Goal: Task Accomplishment & Management: Manage account settings

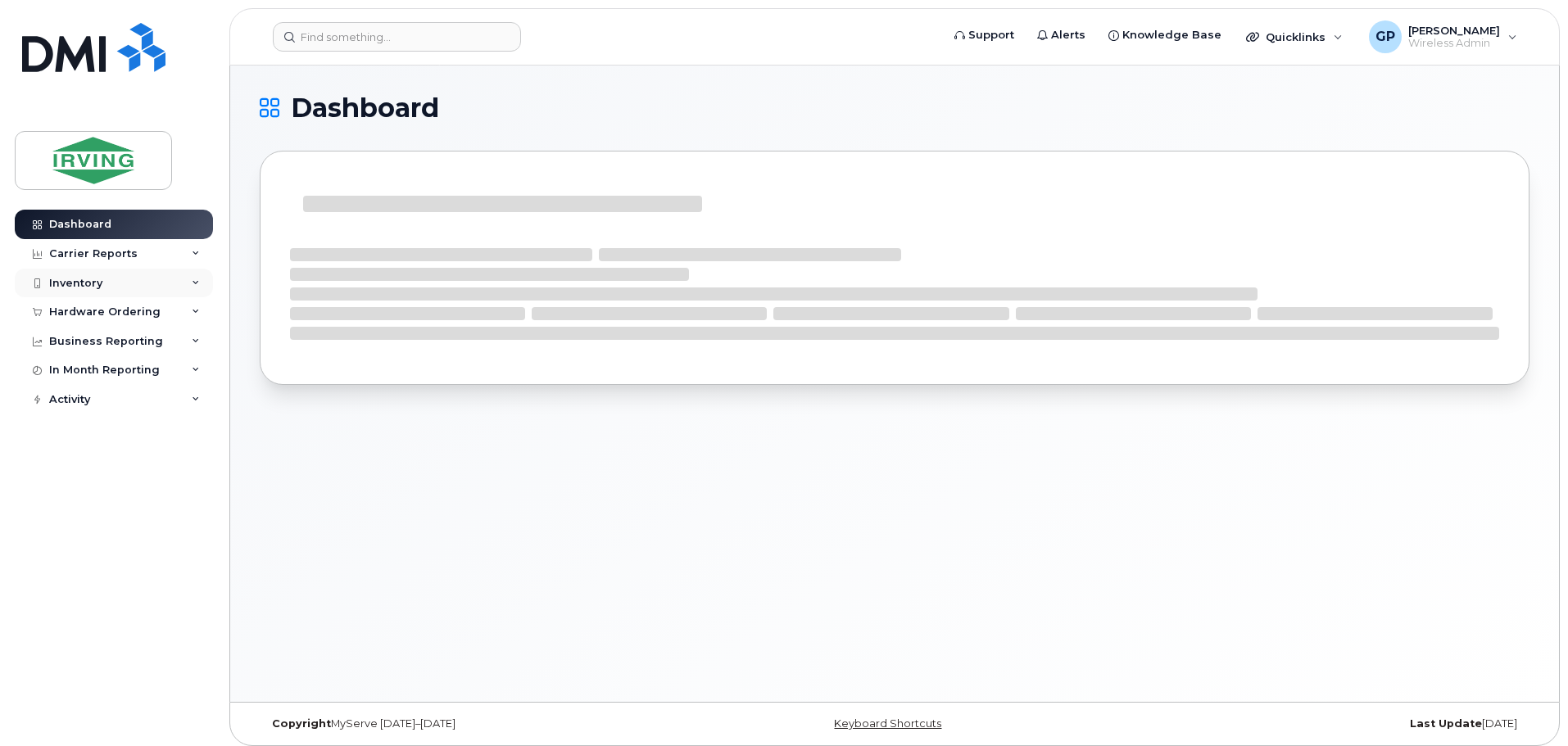
click at [81, 273] on div "Inventory" at bounding box center [114, 284] width 198 height 30
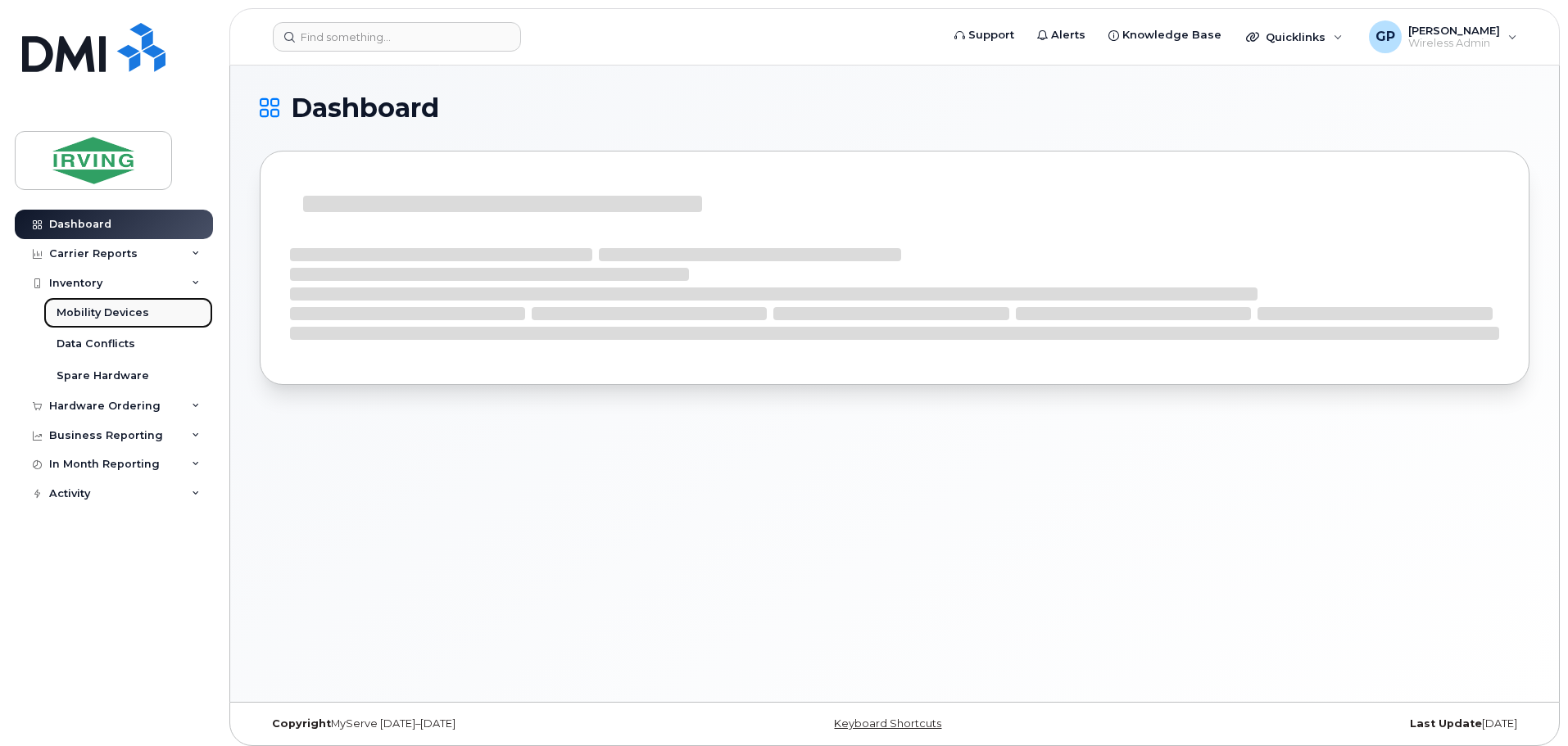
click at [74, 311] on div "Mobility Devices" at bounding box center [103, 313] width 93 height 15
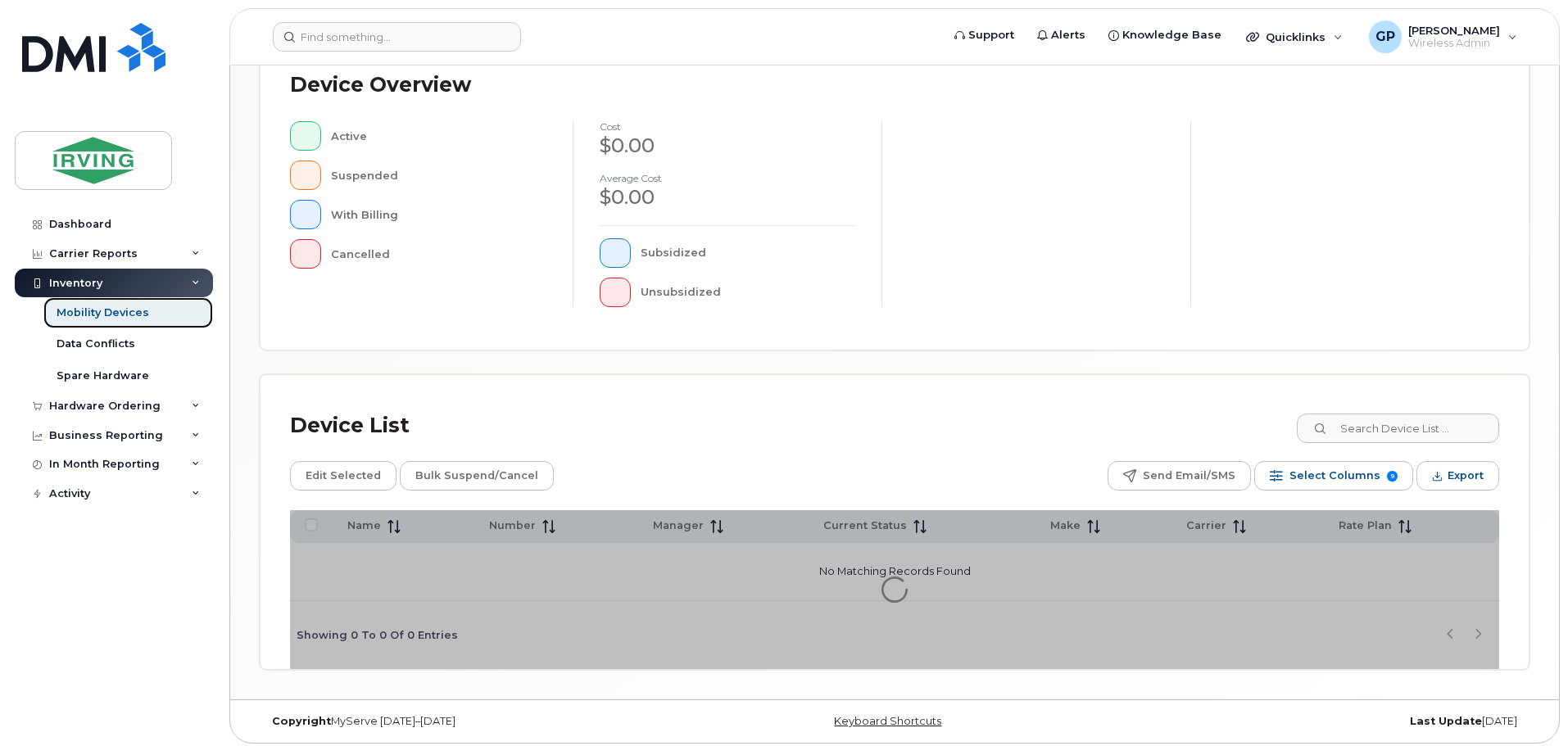
scroll to position [380, 0]
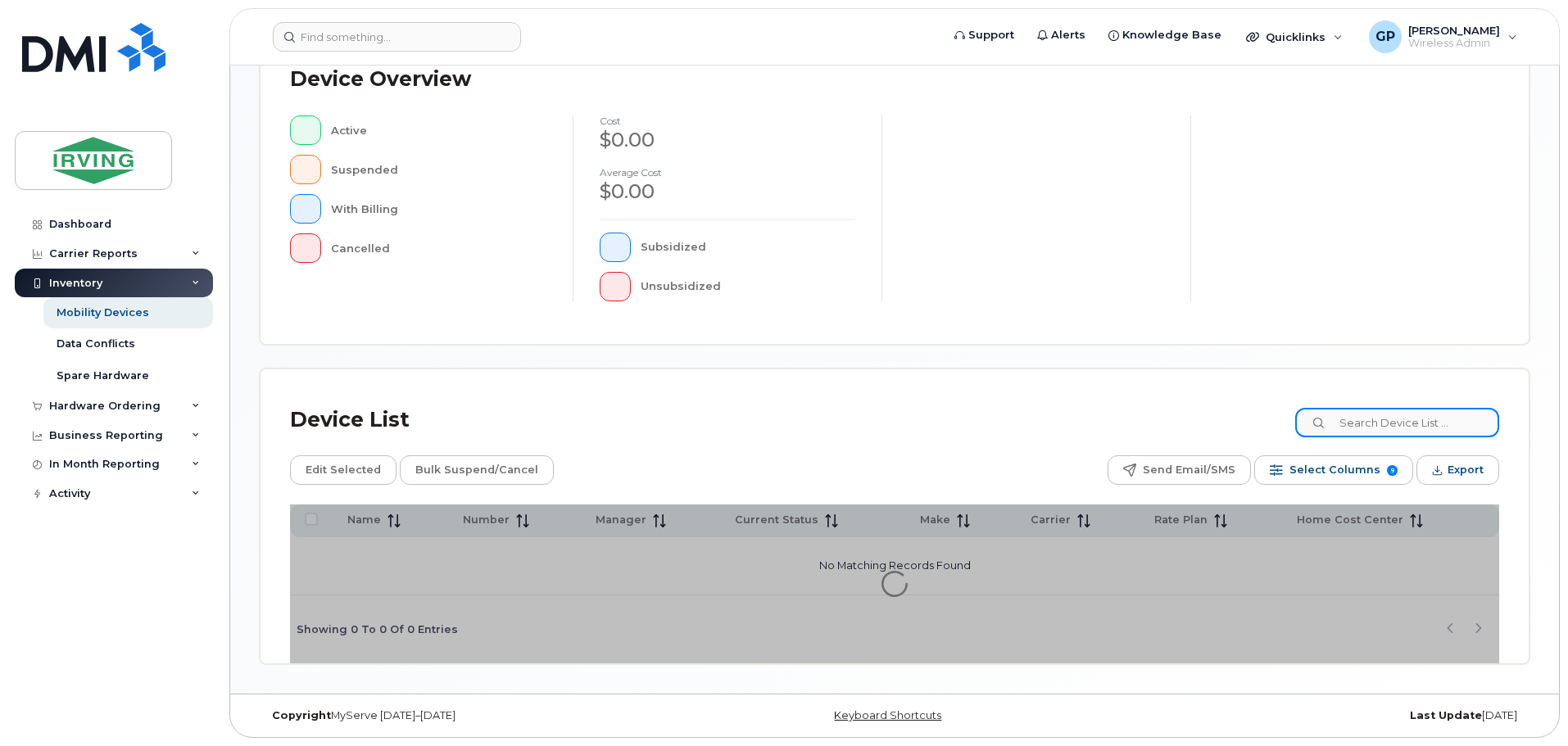
click at [1407, 421] on input at bounding box center [1396, 423] width 204 height 30
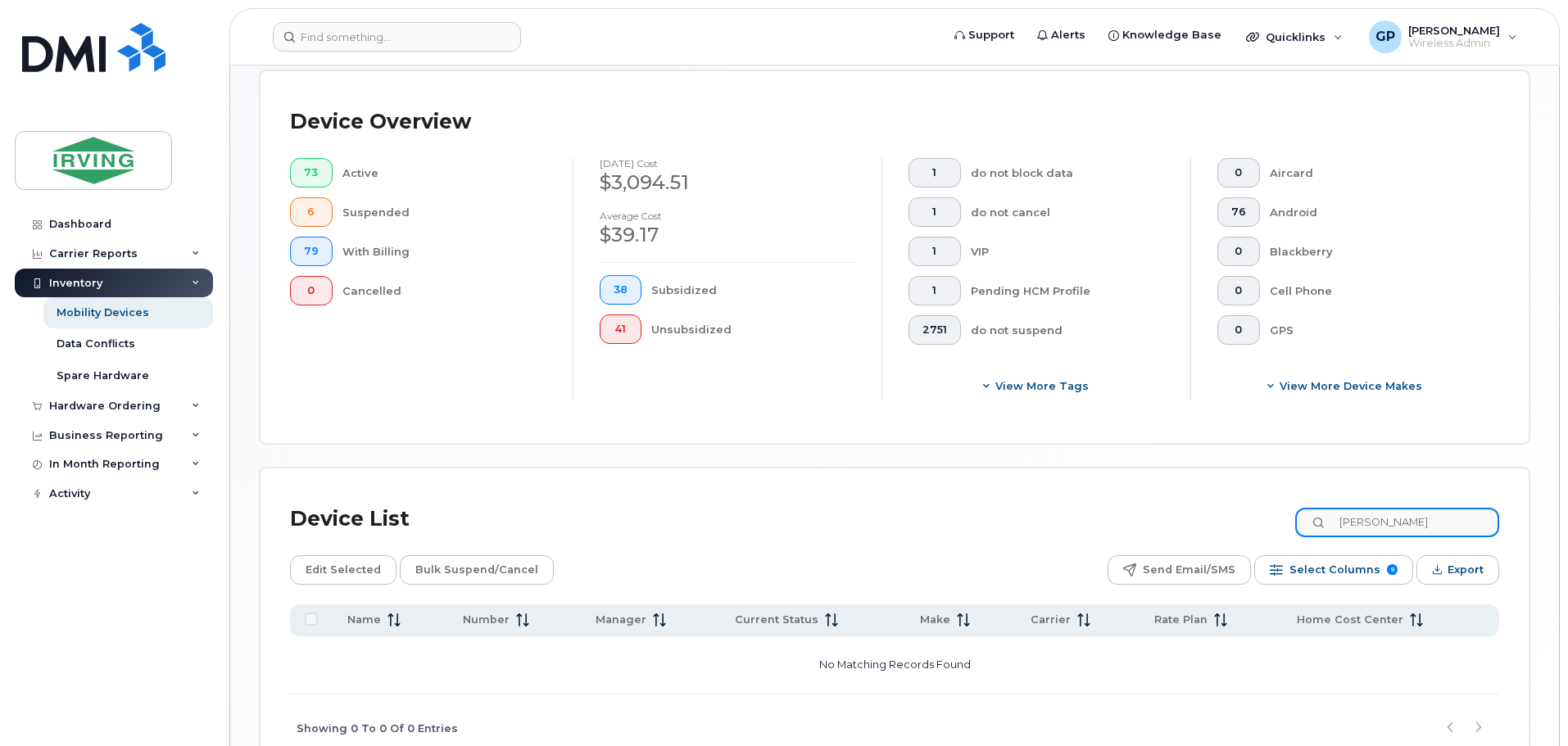
click at [1367, 508] on input "JUSTEEN" at bounding box center [1396, 522] width 204 height 30
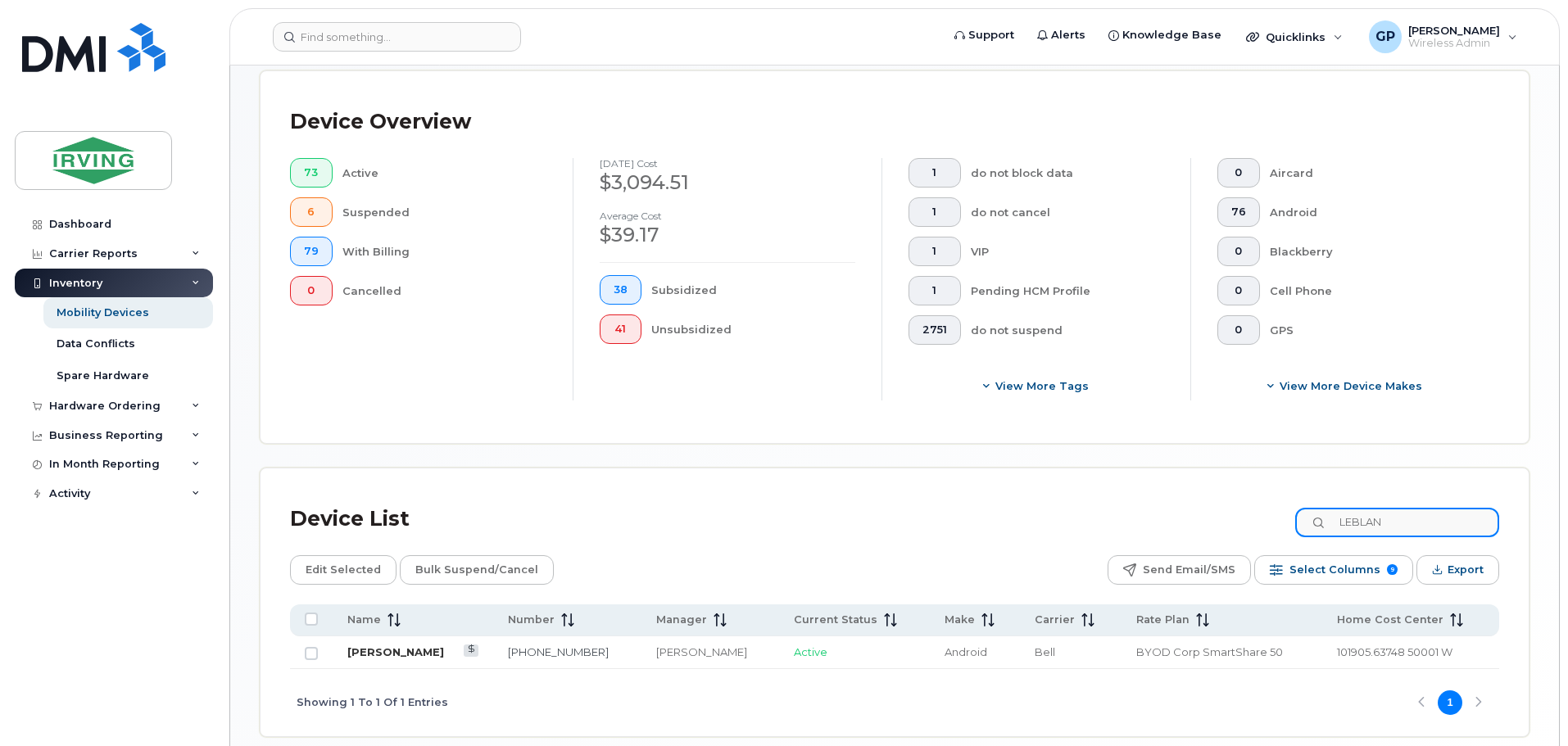
type input "LEBLAN"
click at [363, 646] on link "[PERSON_NAME]" at bounding box center [396, 652] width 97 height 13
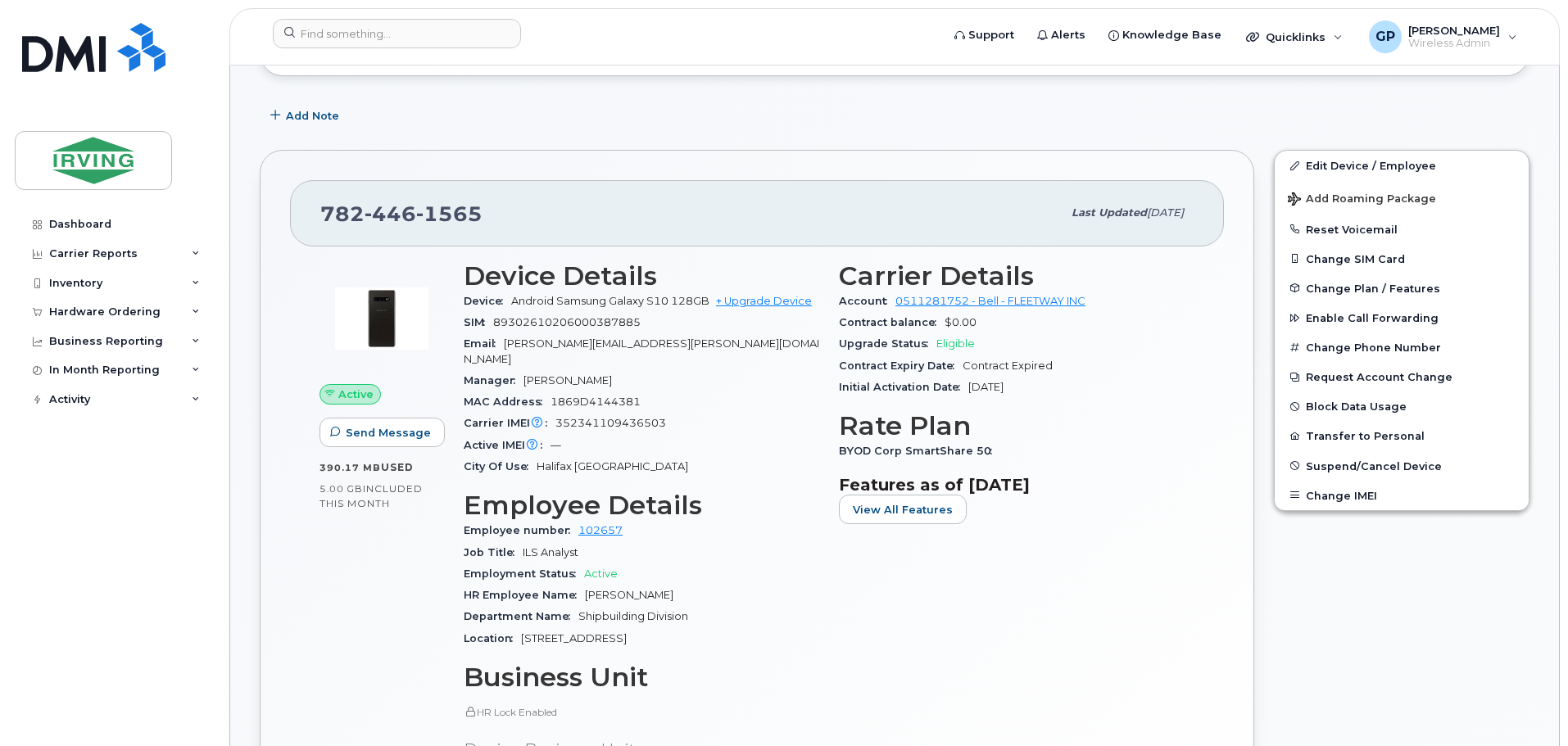
scroll to position [410, 0]
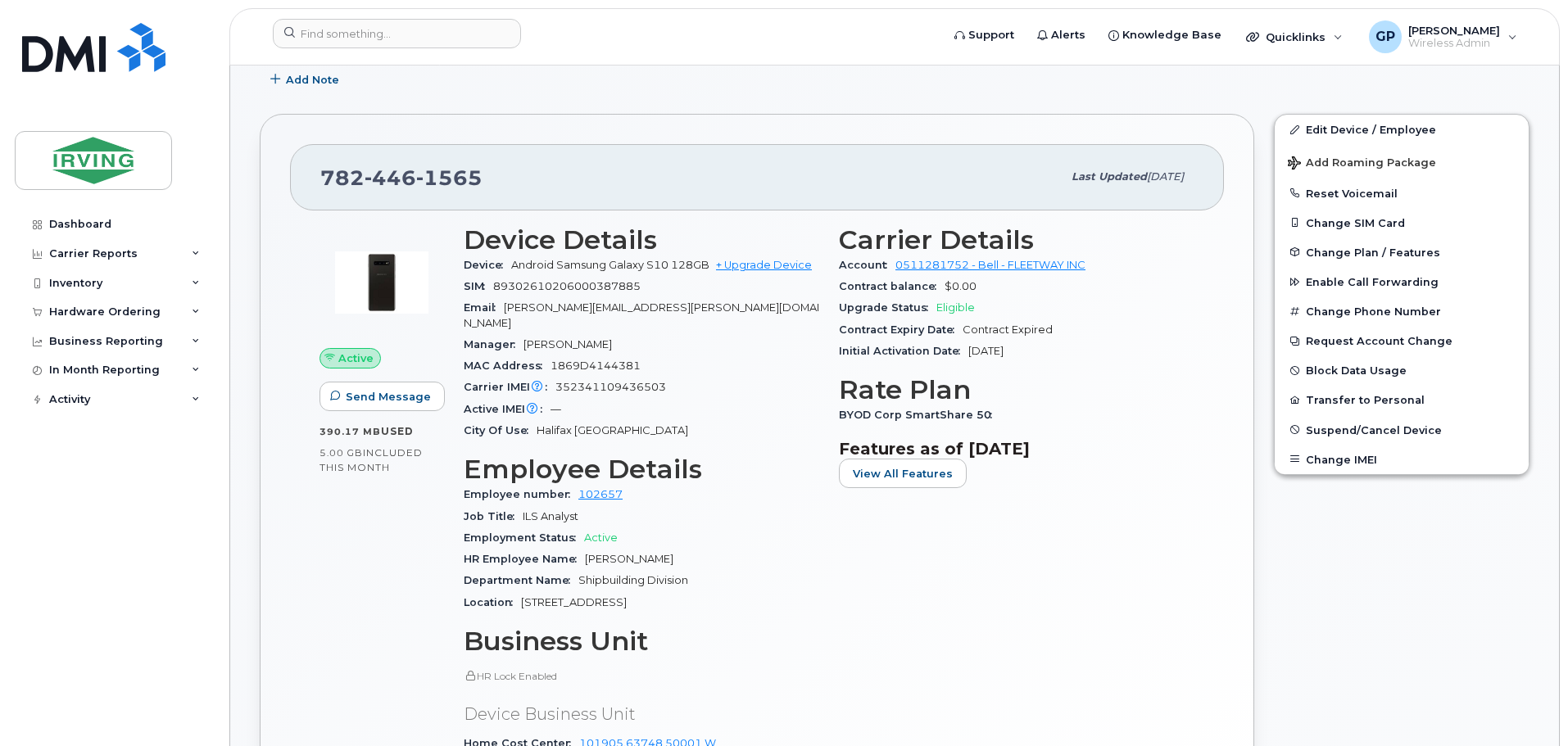
drag, startPoint x: 1043, startPoint y: 351, endPoint x: 969, endPoint y: 355, distance: 74.1
click at [969, 355] on div "Initial Activation Date Apr 29, 2020" at bounding box center [1016, 351] width 356 height 21
copy span "Apr 29, 2020"
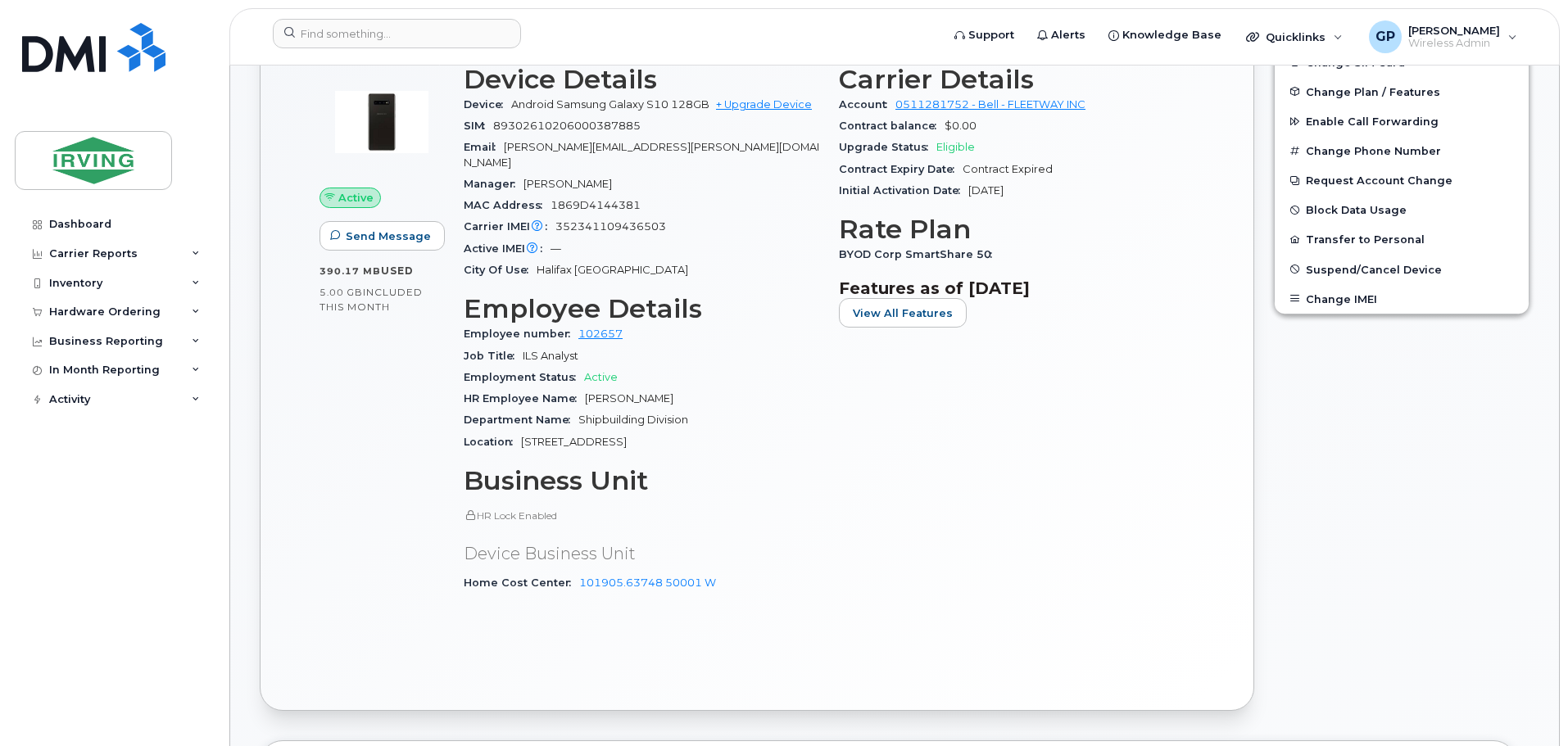
scroll to position [573, 0]
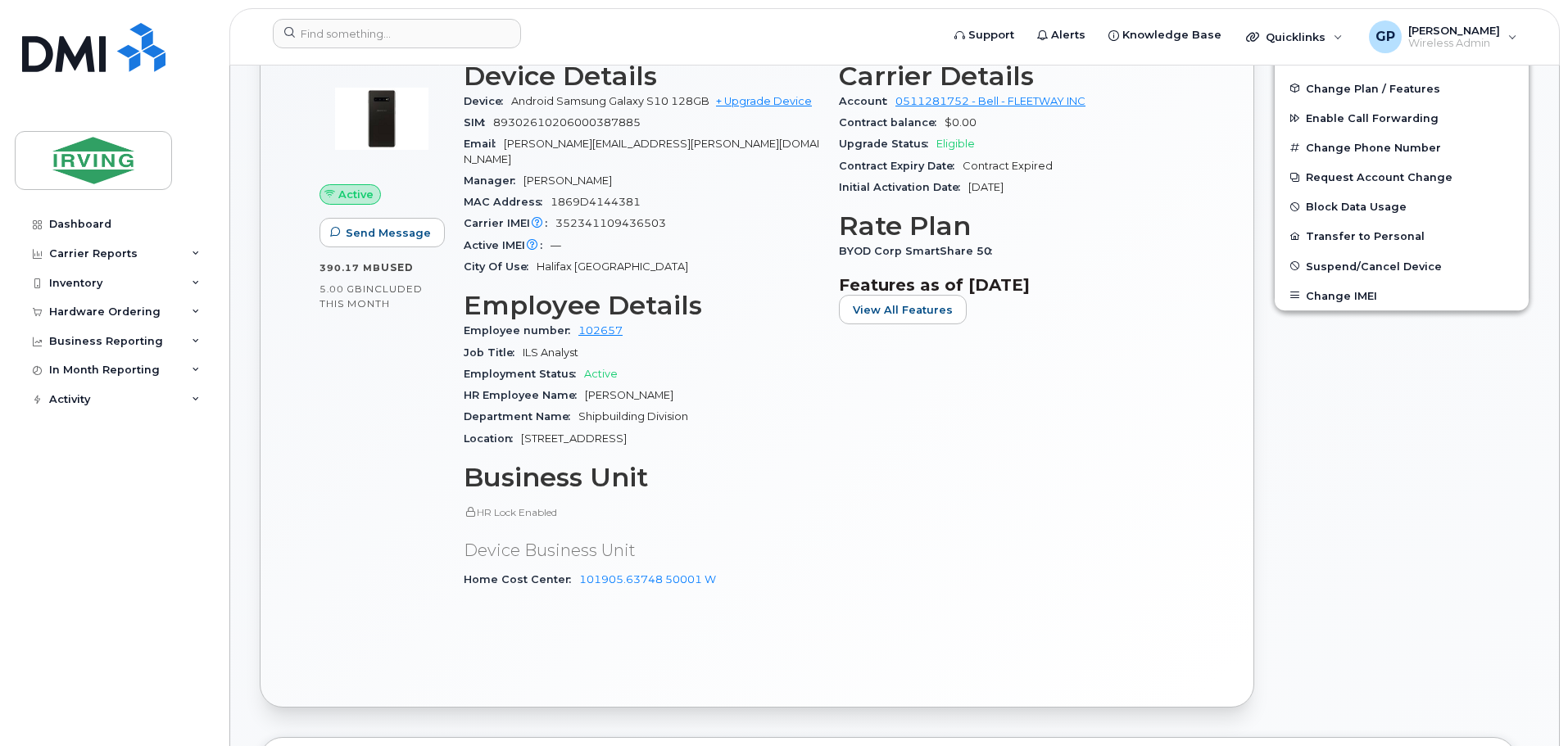
click at [915, 515] on div "Carrier Details Account 0511281752 - Bell - FLEETWAY INC Contract balance $0.00…" at bounding box center [1016, 332] width 375 height 562
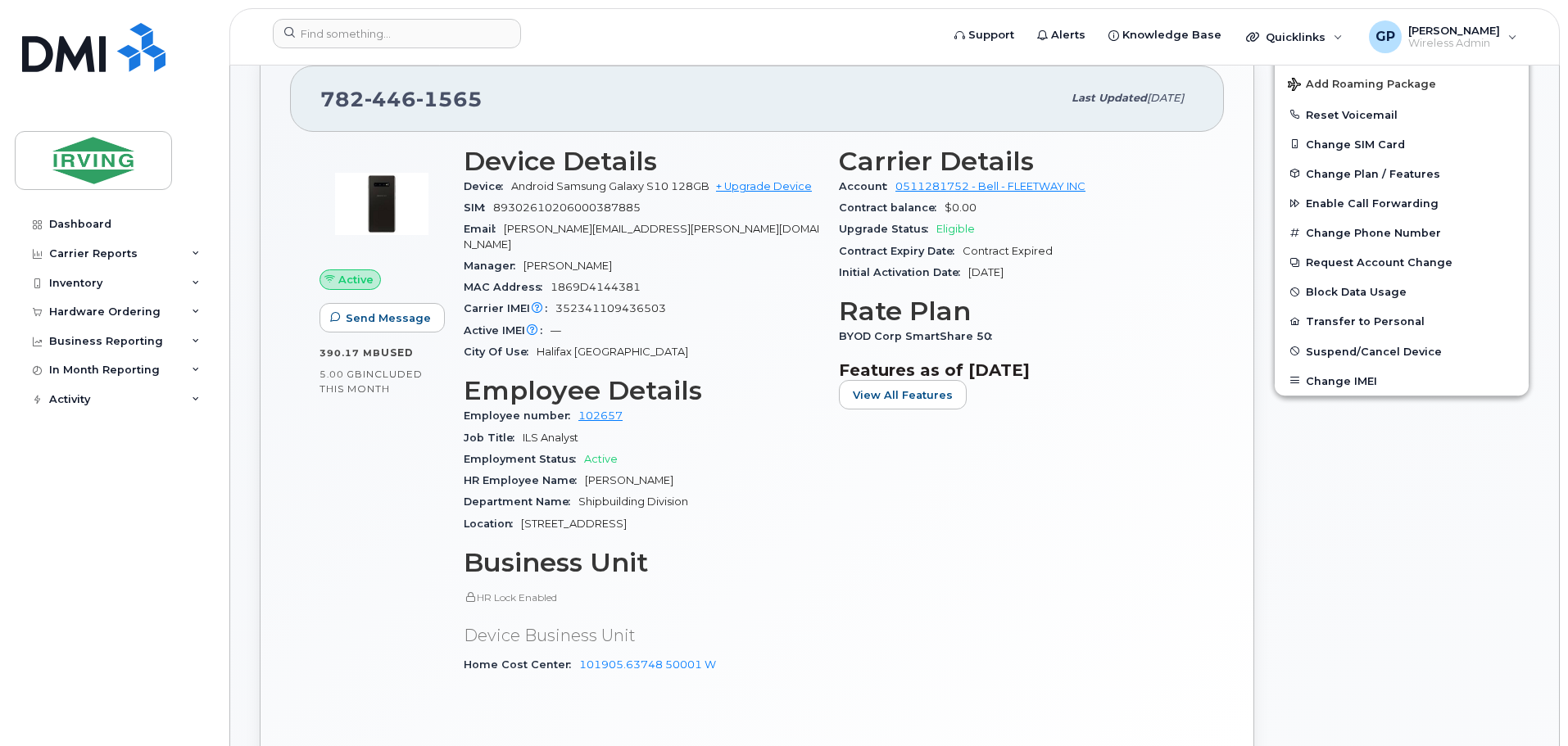
scroll to position [489, 0]
click at [582, 301] on span "352341109436503" at bounding box center [611, 307] width 111 height 12
copy span "352341109436503"
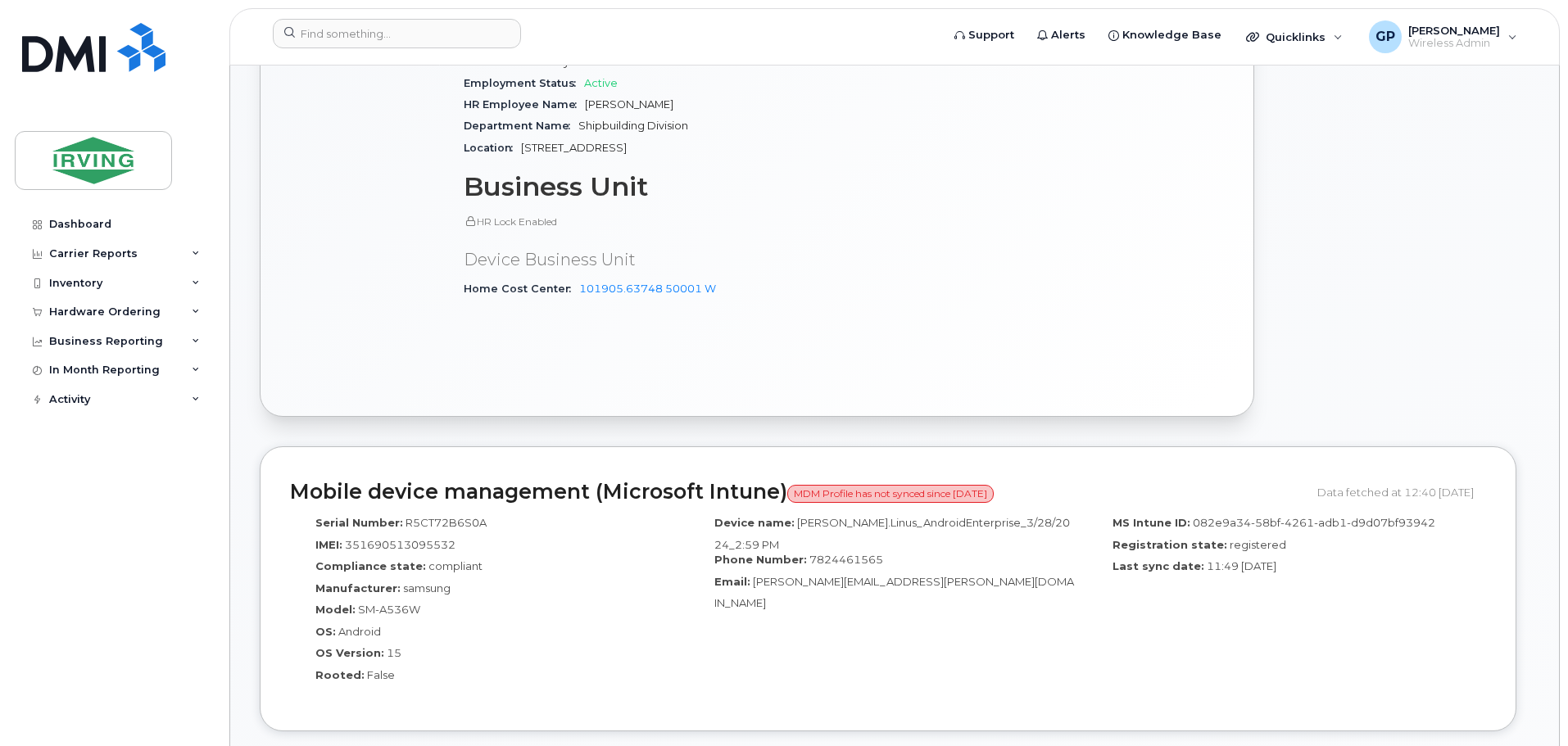
scroll to position [899, 0]
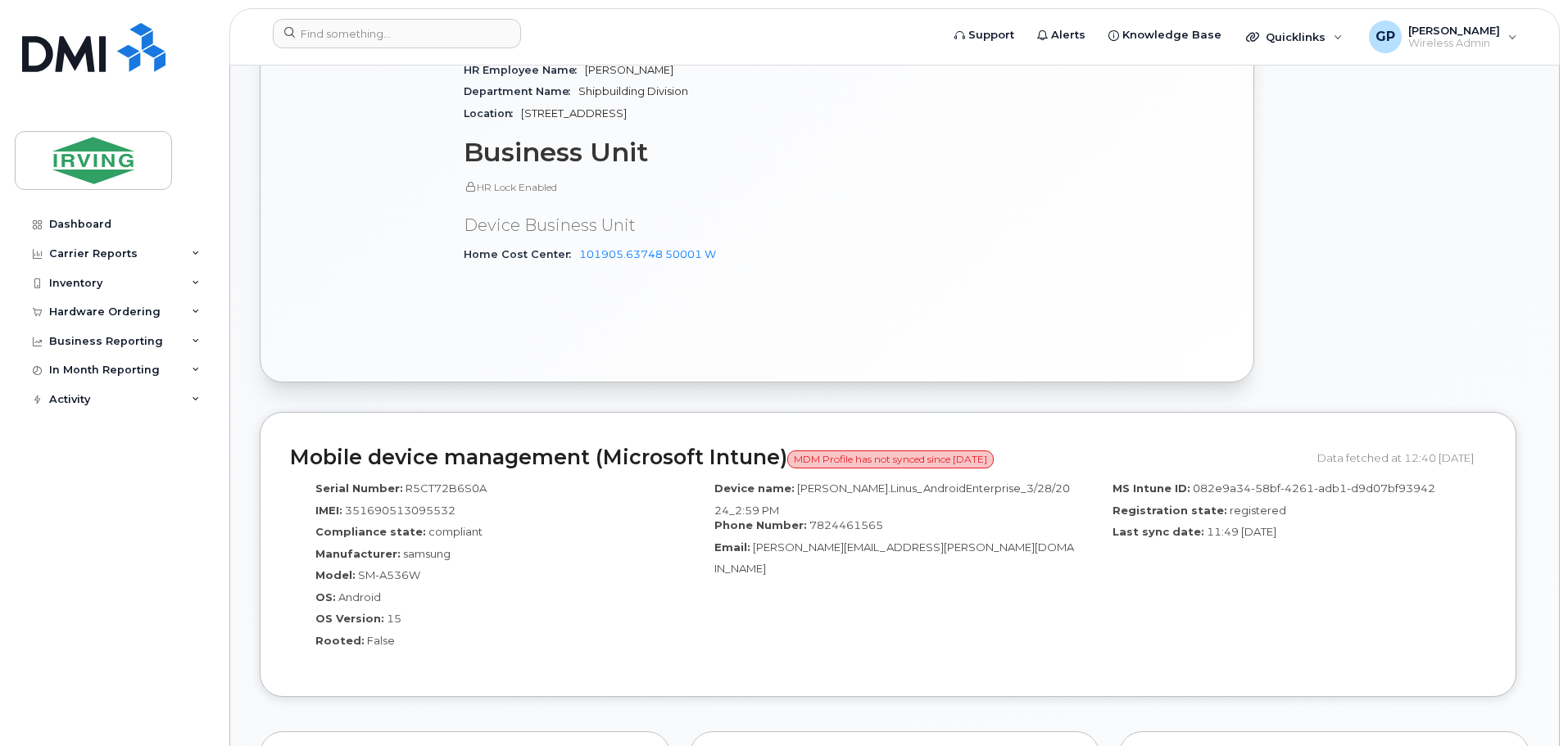
click at [409, 504] on span "351690513095532" at bounding box center [400, 510] width 111 height 13
copy span "351690513095532"
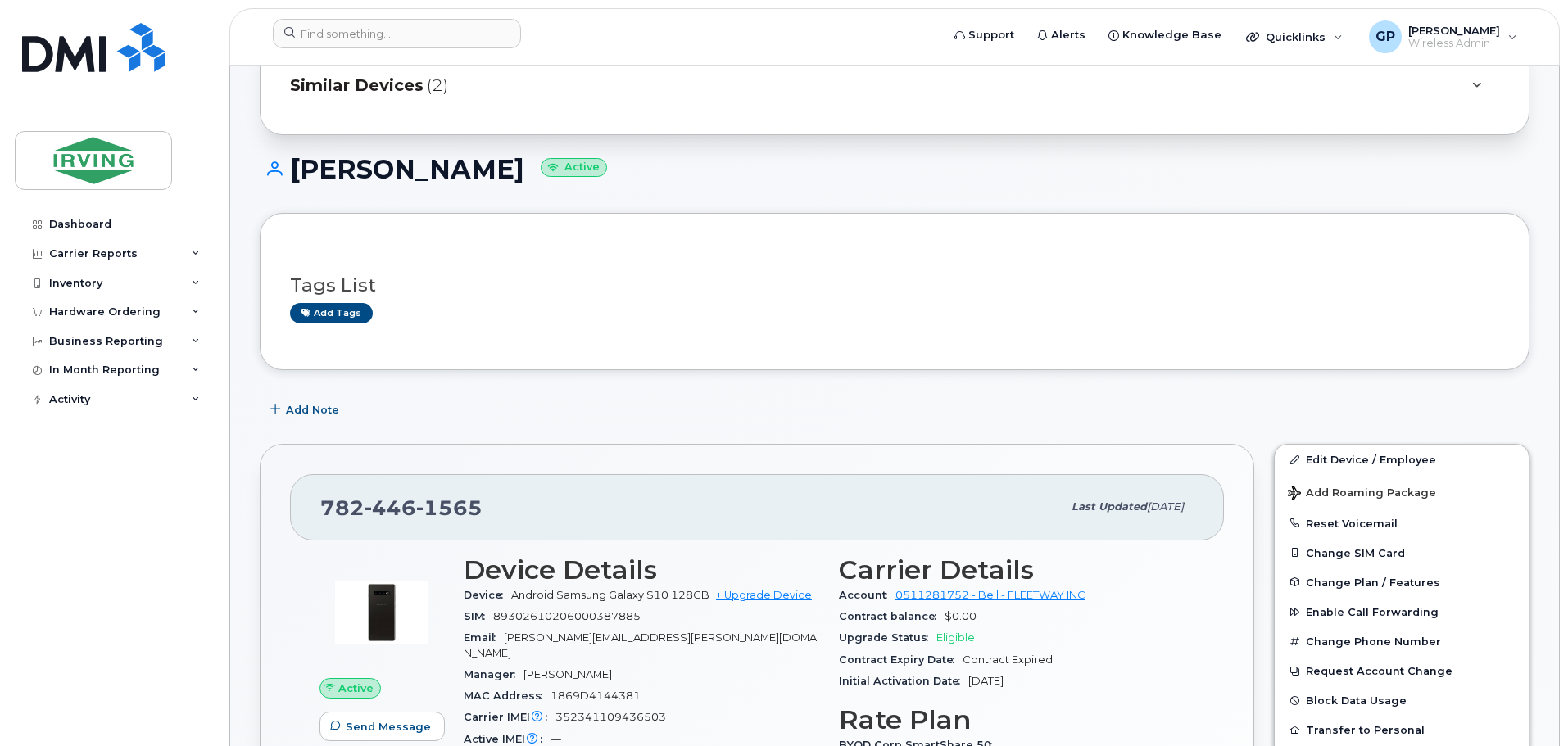
scroll to position [0, 0]
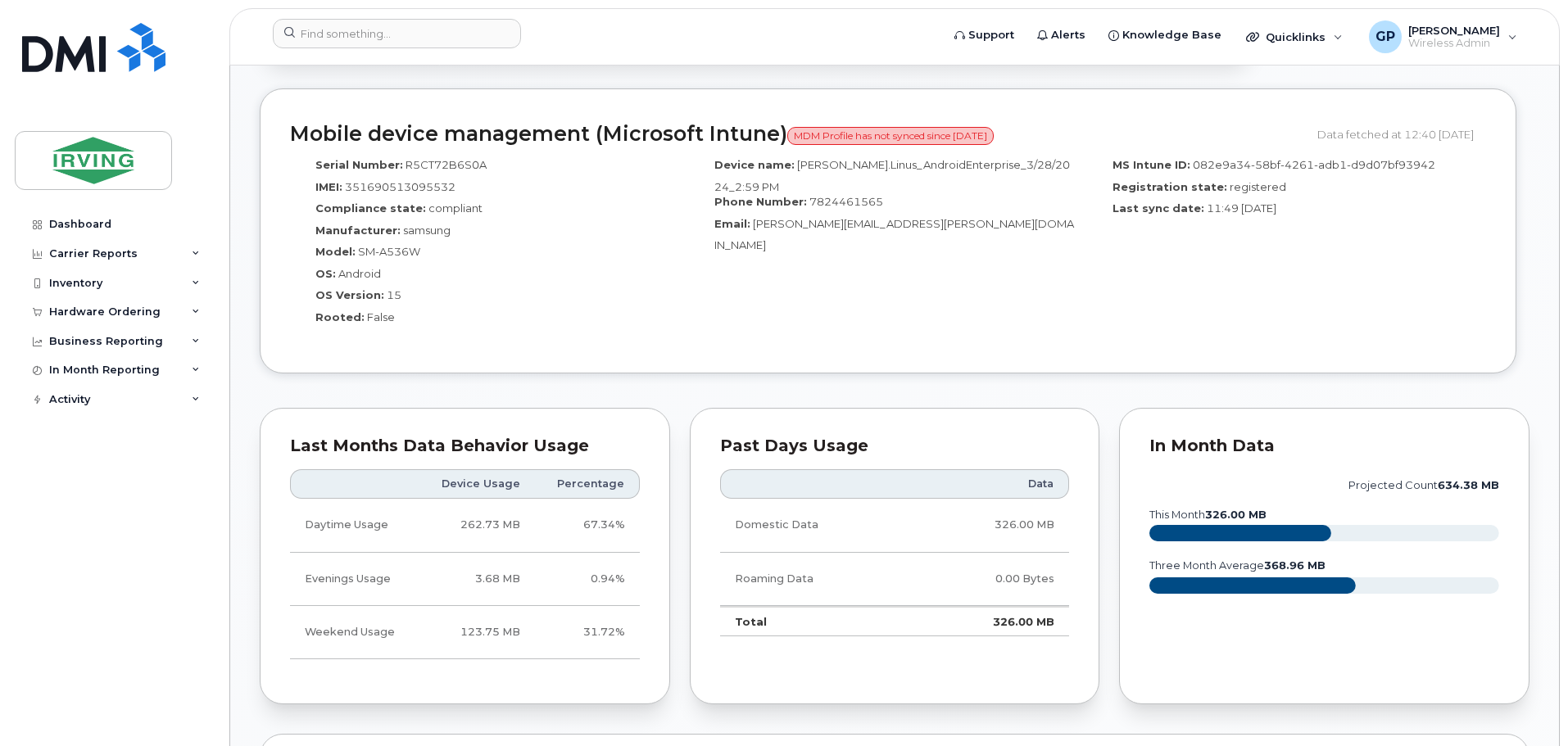
scroll to position [1224, 0]
click at [80, 289] on div "Inventory" at bounding box center [75, 283] width 53 height 13
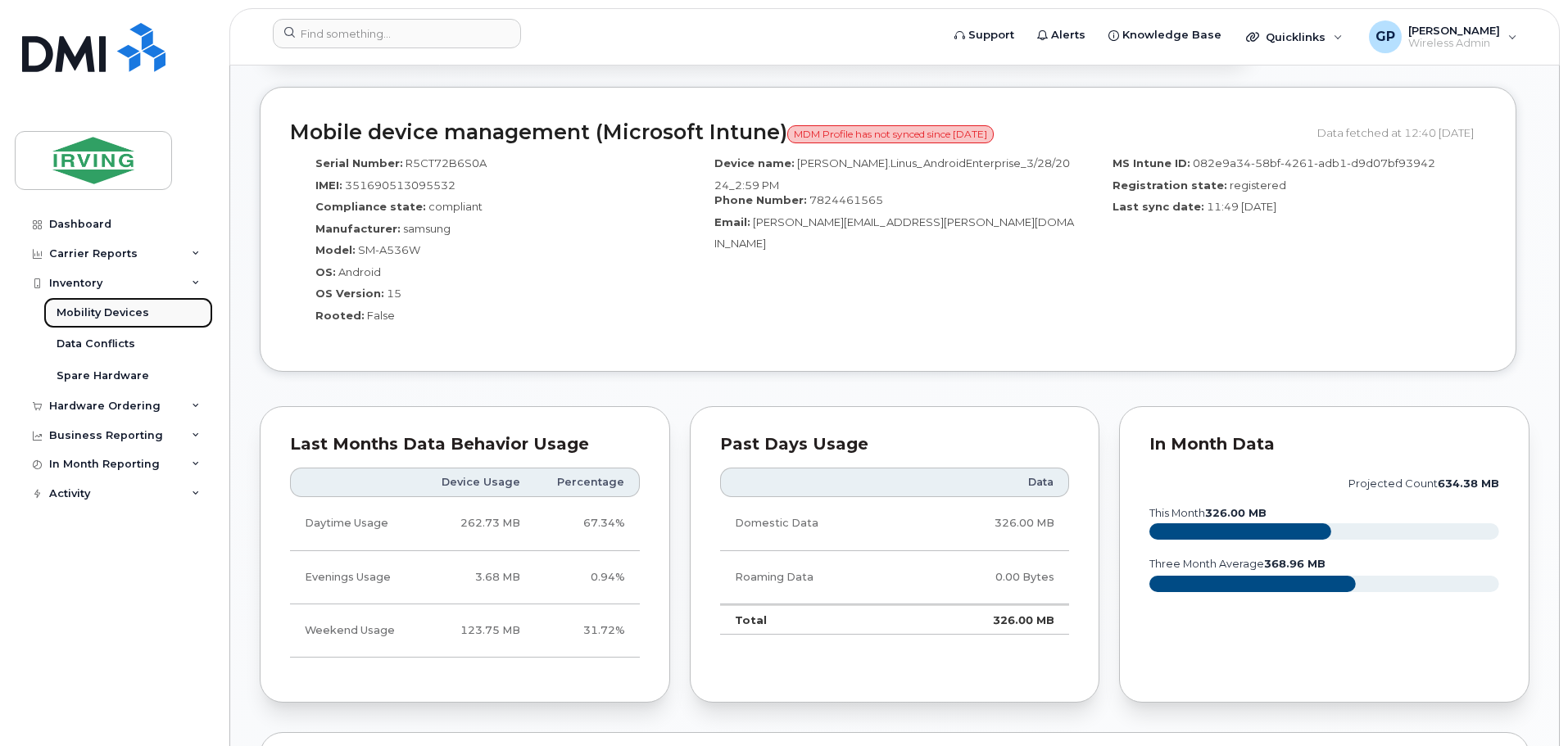
click at [82, 308] on div "Mobility Devices" at bounding box center [103, 313] width 93 height 15
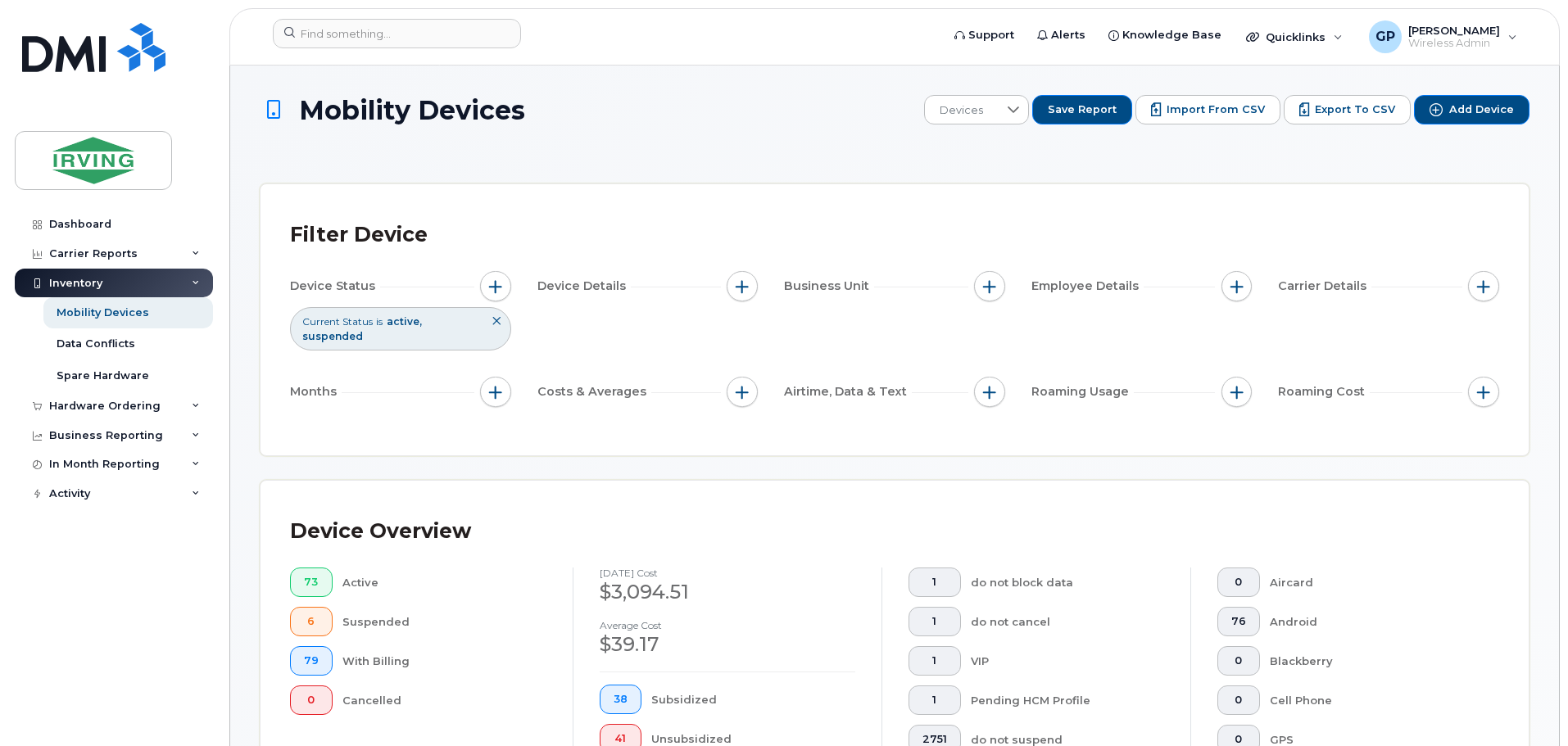
click at [827, 184] on div "Filter Device Device Status Current Status is active suspended Device Details B…" at bounding box center [894, 320] width 1268 height 271
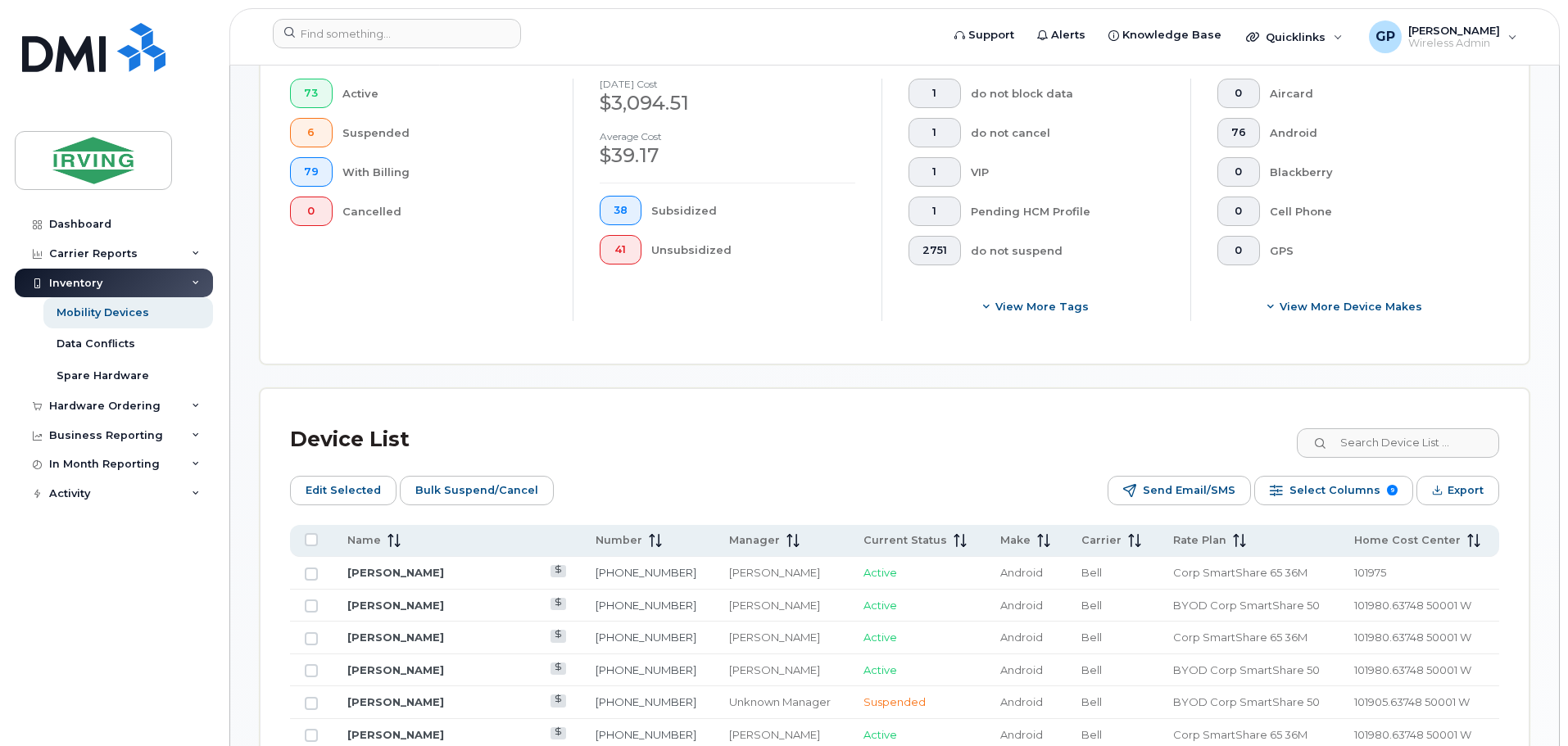
scroll to position [491, 0]
click at [1392, 434] on input at bounding box center [1396, 442] width 204 height 30
paste input "Beaulieu"
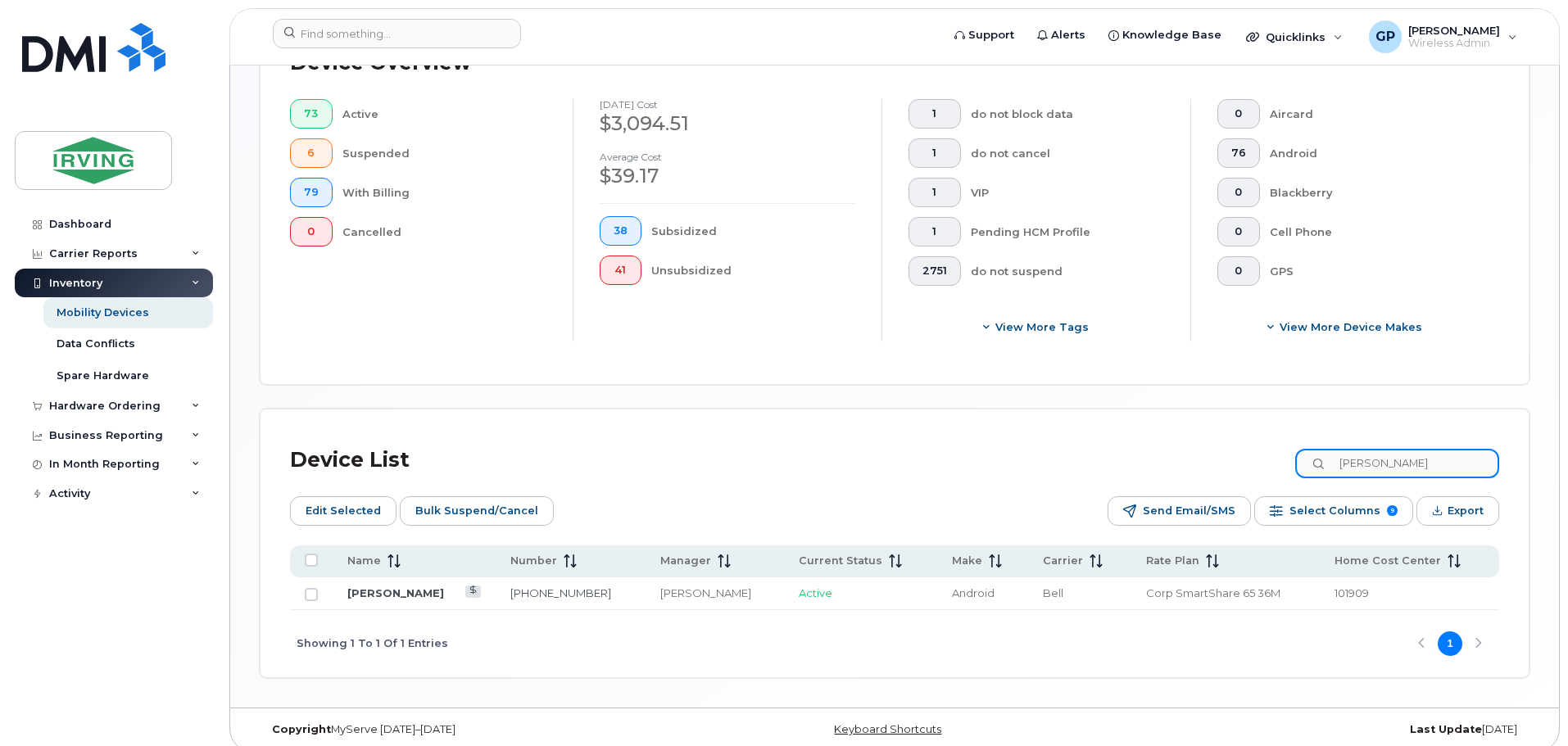
type input "Beaulieu"
click at [899, 412] on div "Device List Beaulieu Edit Selected Bulk Suspend/Cancel Send Email/SMS Select Co…" at bounding box center [894, 543] width 1268 height 268
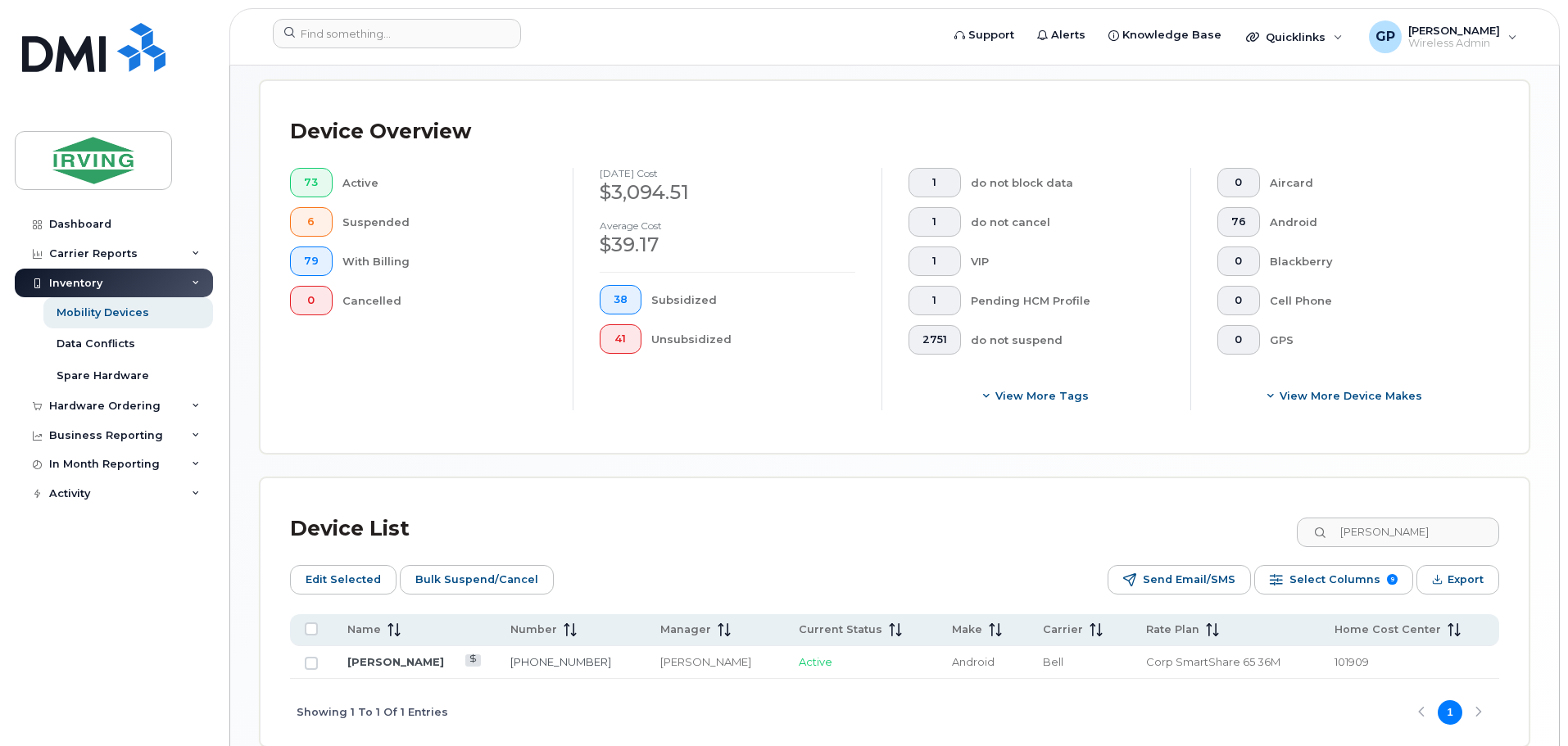
scroll to position [399, 0]
drag, startPoint x: 412, startPoint y: 647, endPoint x: 461, endPoint y: 645, distance: 49.0
click at [412, 656] on link "Steven Beaulieu" at bounding box center [396, 662] width 97 height 13
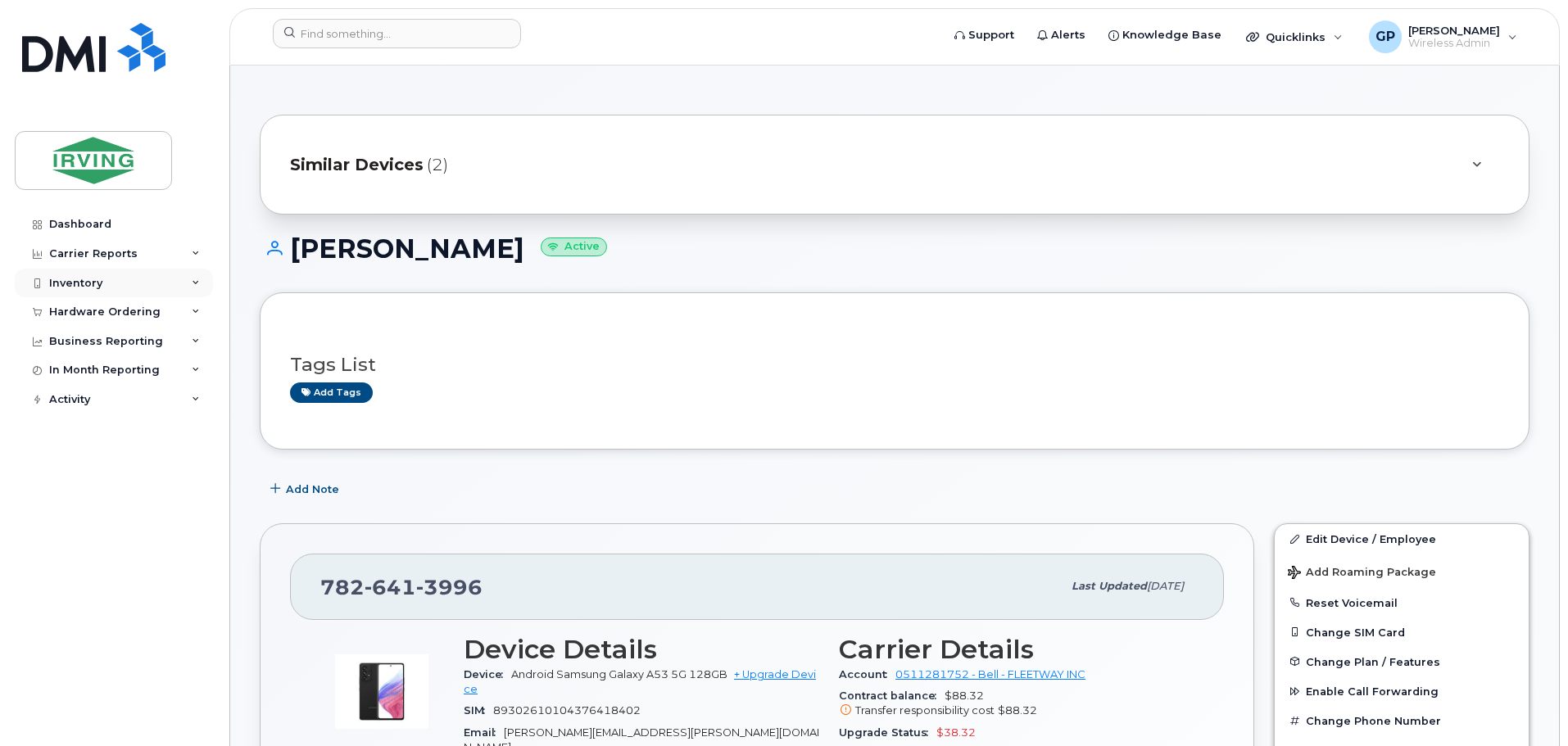
click at [86, 289] on div "Inventory" at bounding box center [75, 283] width 53 height 13
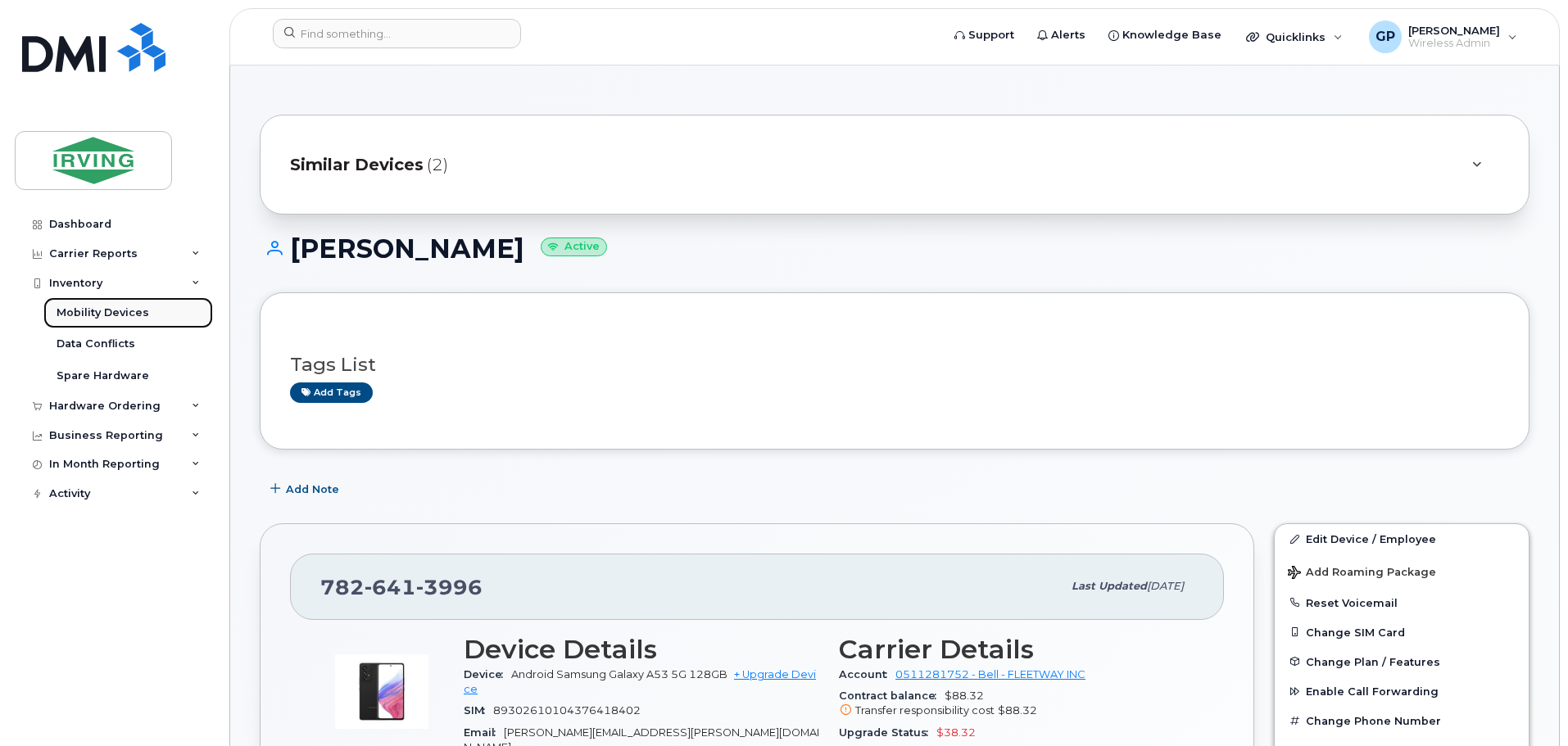
click at [91, 314] on div "Mobility Devices" at bounding box center [103, 313] width 93 height 15
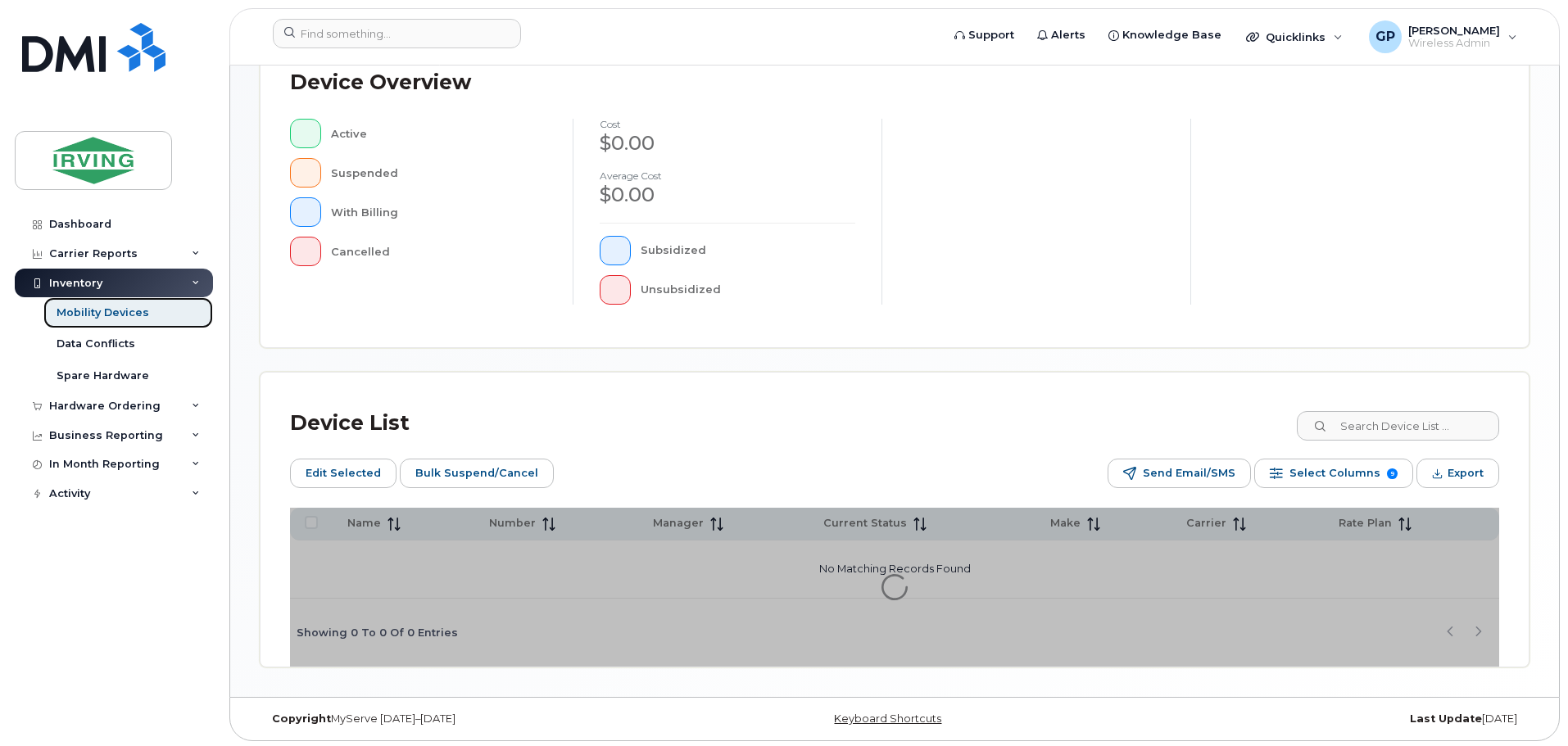
scroll to position [410, 0]
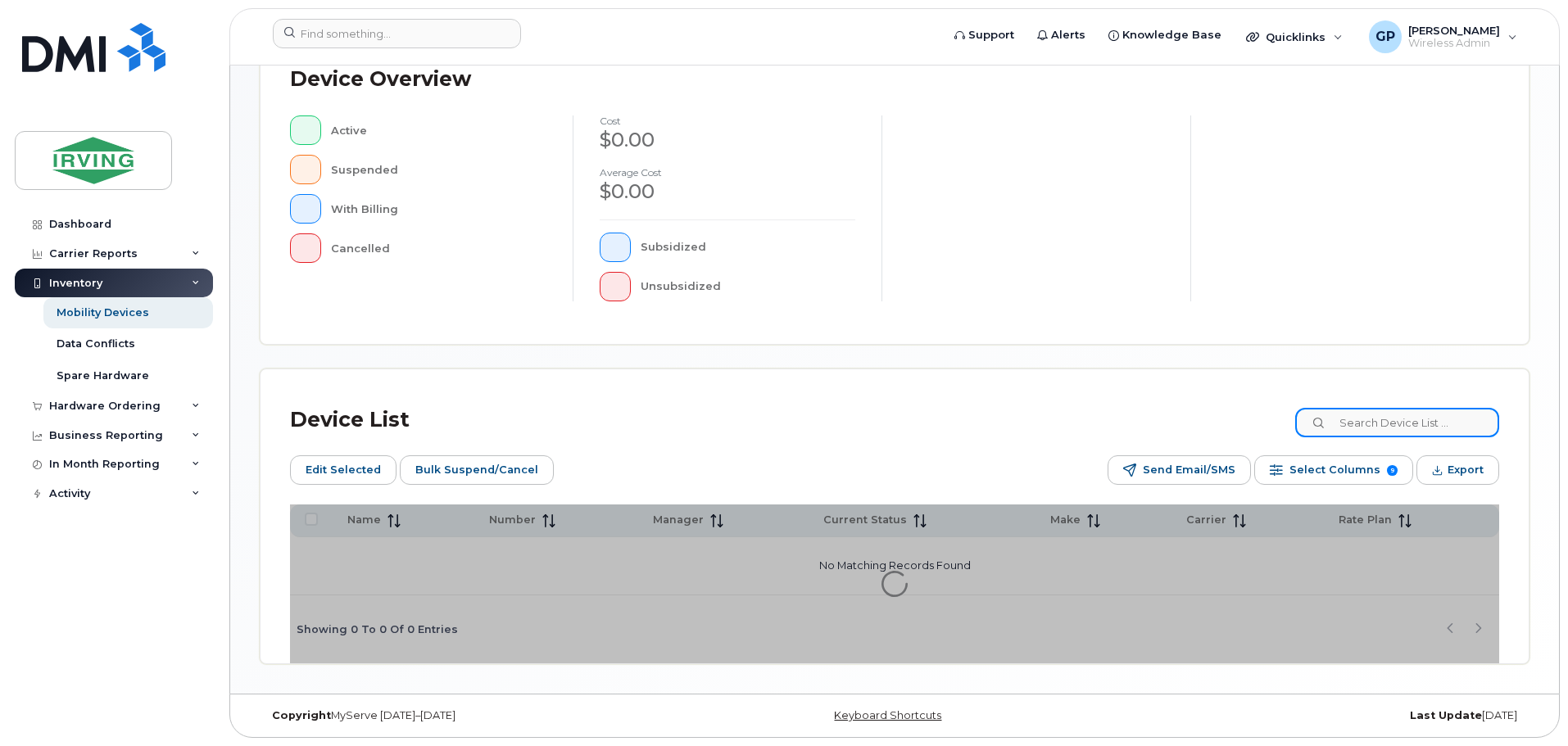
click at [1384, 425] on input at bounding box center [1396, 423] width 204 height 30
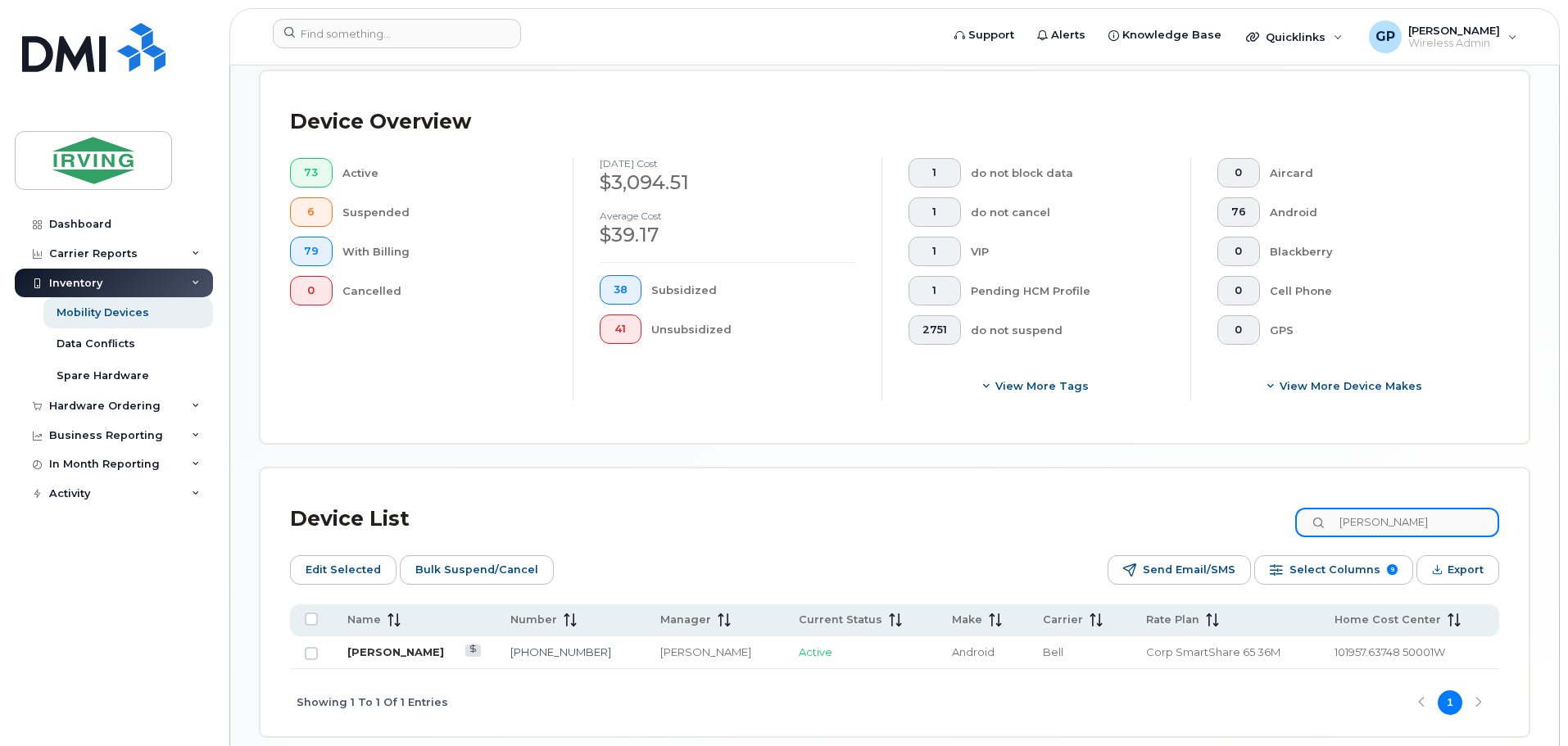
type input "pederson"
click at [401, 646] on link "[PERSON_NAME]" at bounding box center [396, 652] width 97 height 13
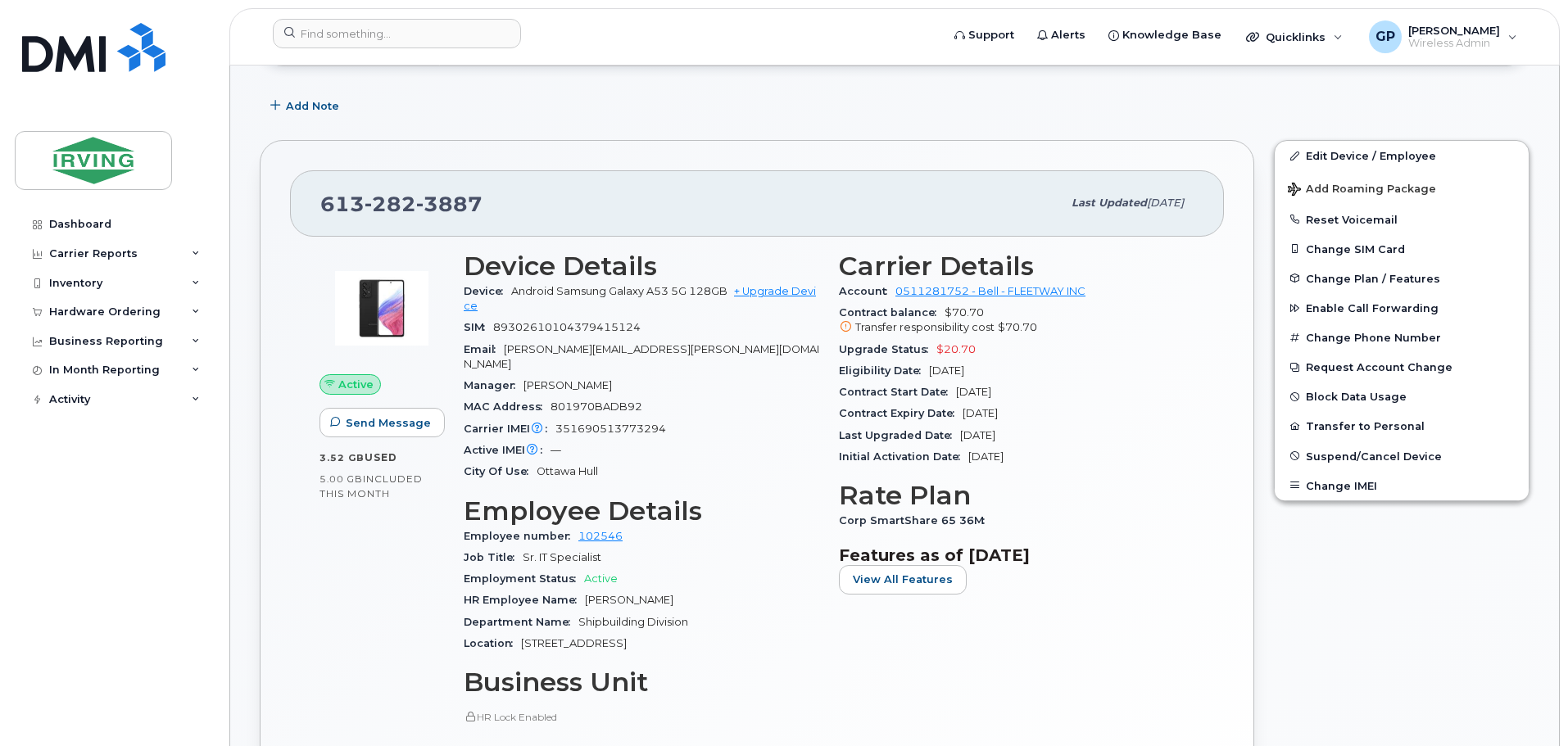
scroll to position [245, 0]
drag, startPoint x: 964, startPoint y: 411, endPoint x: 1033, endPoint y: 413, distance: 69.0
click at [998, 413] on span "Nov 08, 2025" at bounding box center [980, 412] width 35 height 12
copy span "Nov 08, 2025"
click at [52, 277] on div "Inventory" at bounding box center [75, 283] width 53 height 13
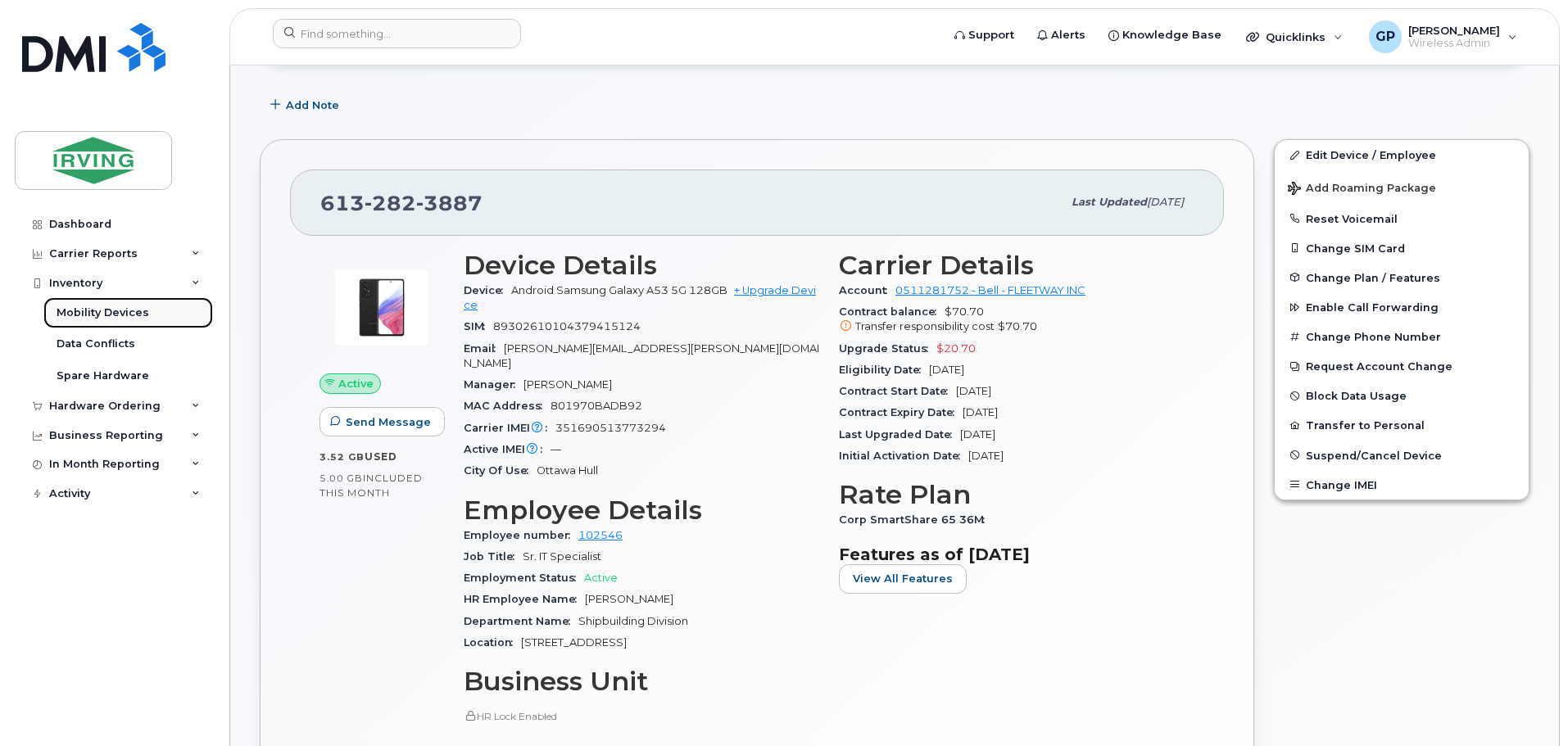
click at [64, 307] on div "Mobility Devices" at bounding box center [103, 313] width 93 height 15
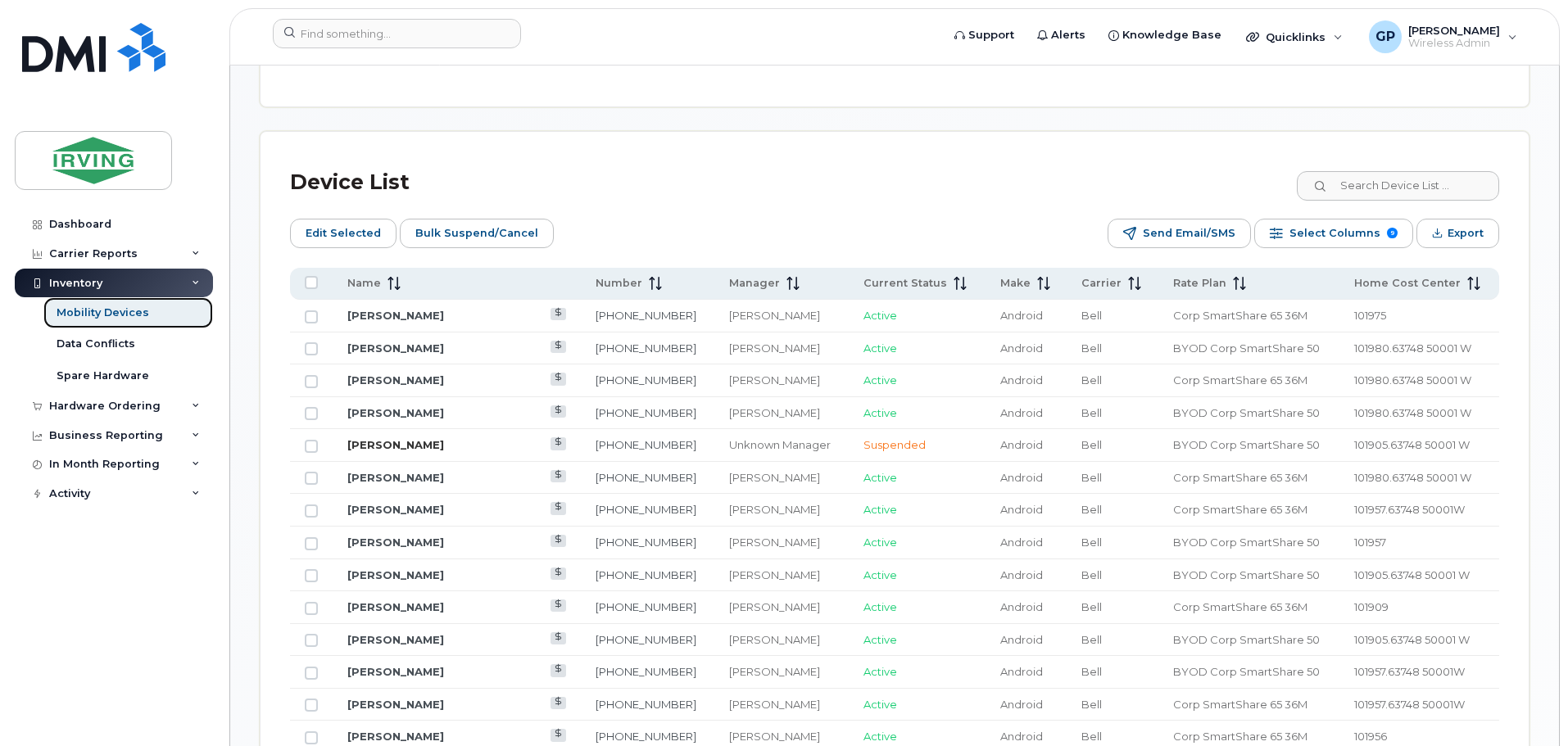
scroll to position [747, 0]
click at [398, 438] on link "Juan Cartwright" at bounding box center [396, 444] width 97 height 13
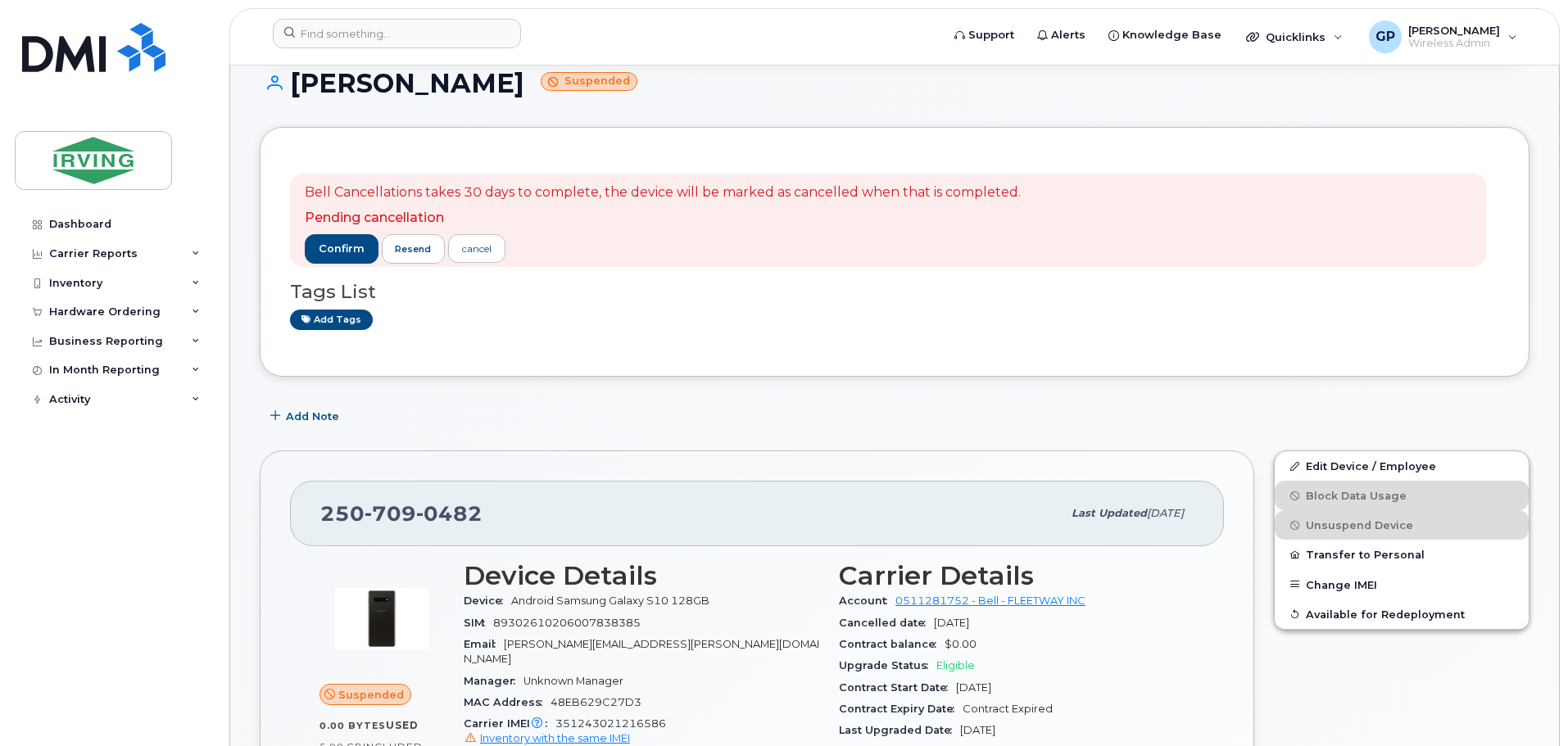
scroll to position [164, 0]
click at [711, 238] on div "confirm resend cancel" at bounding box center [663, 250] width 716 height 30
click at [350, 250] on span "confirm" at bounding box center [342, 250] width 46 height 15
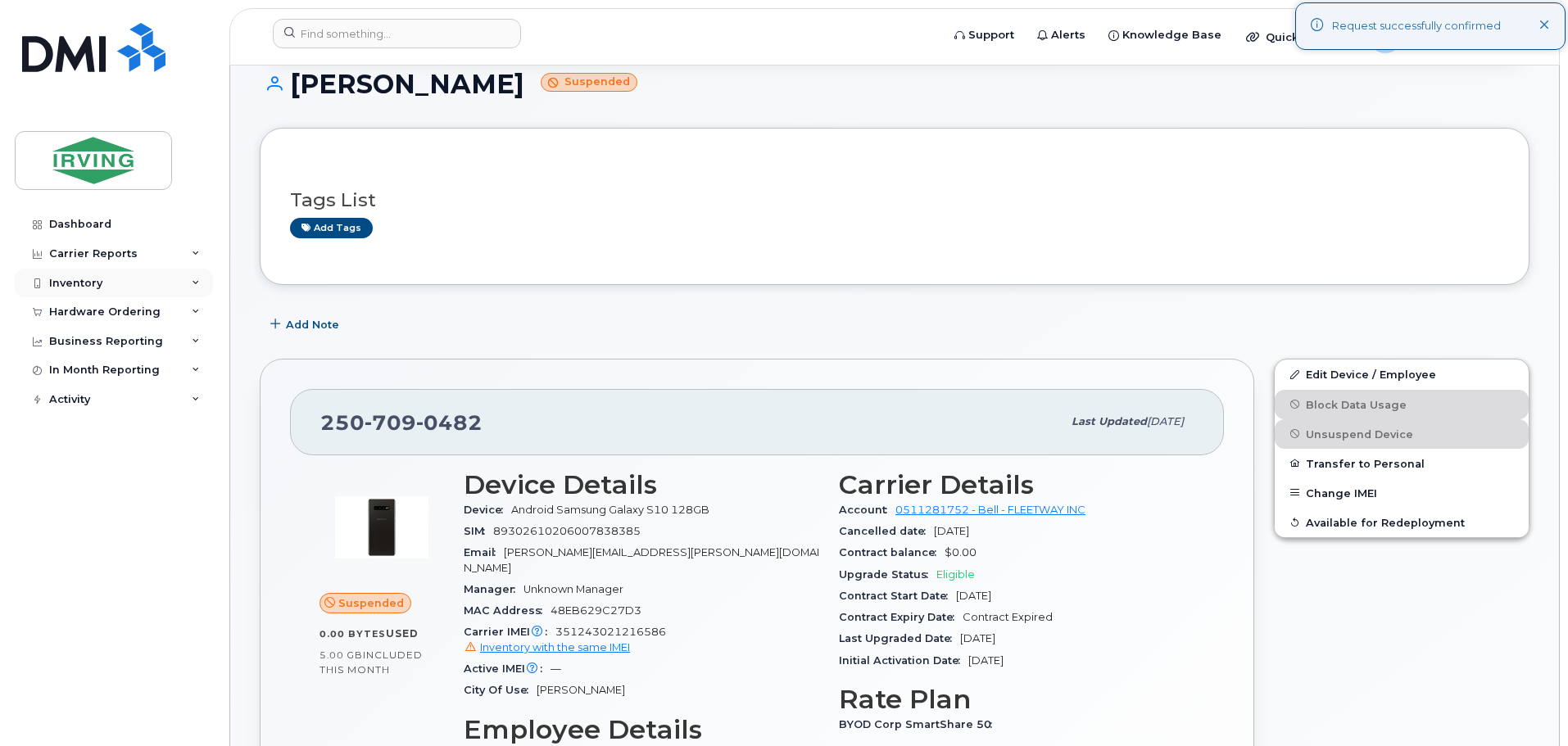
click at [100, 291] on div "Inventory" at bounding box center [114, 284] width 198 height 30
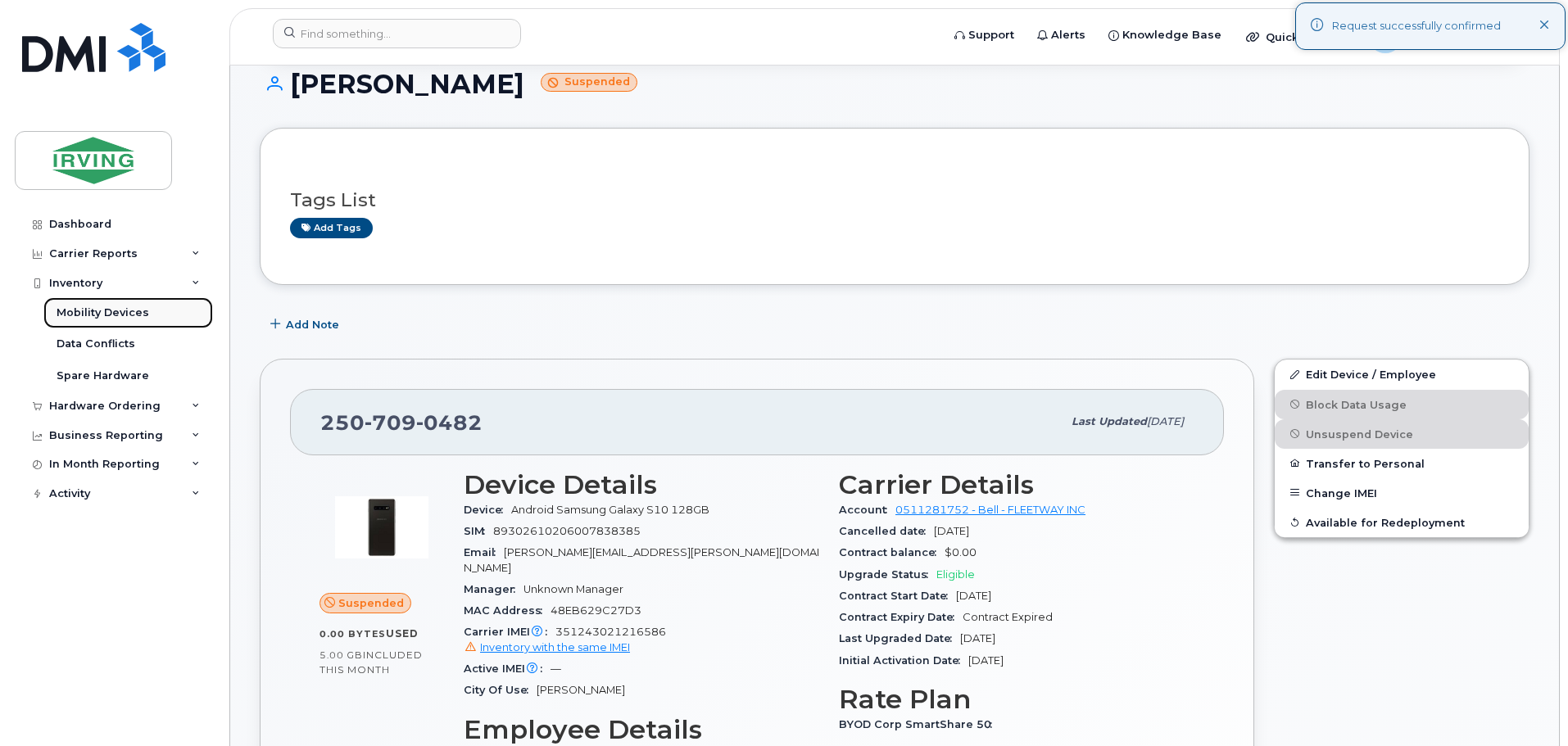
click at [103, 314] on div "Mobility Devices" at bounding box center [103, 313] width 93 height 15
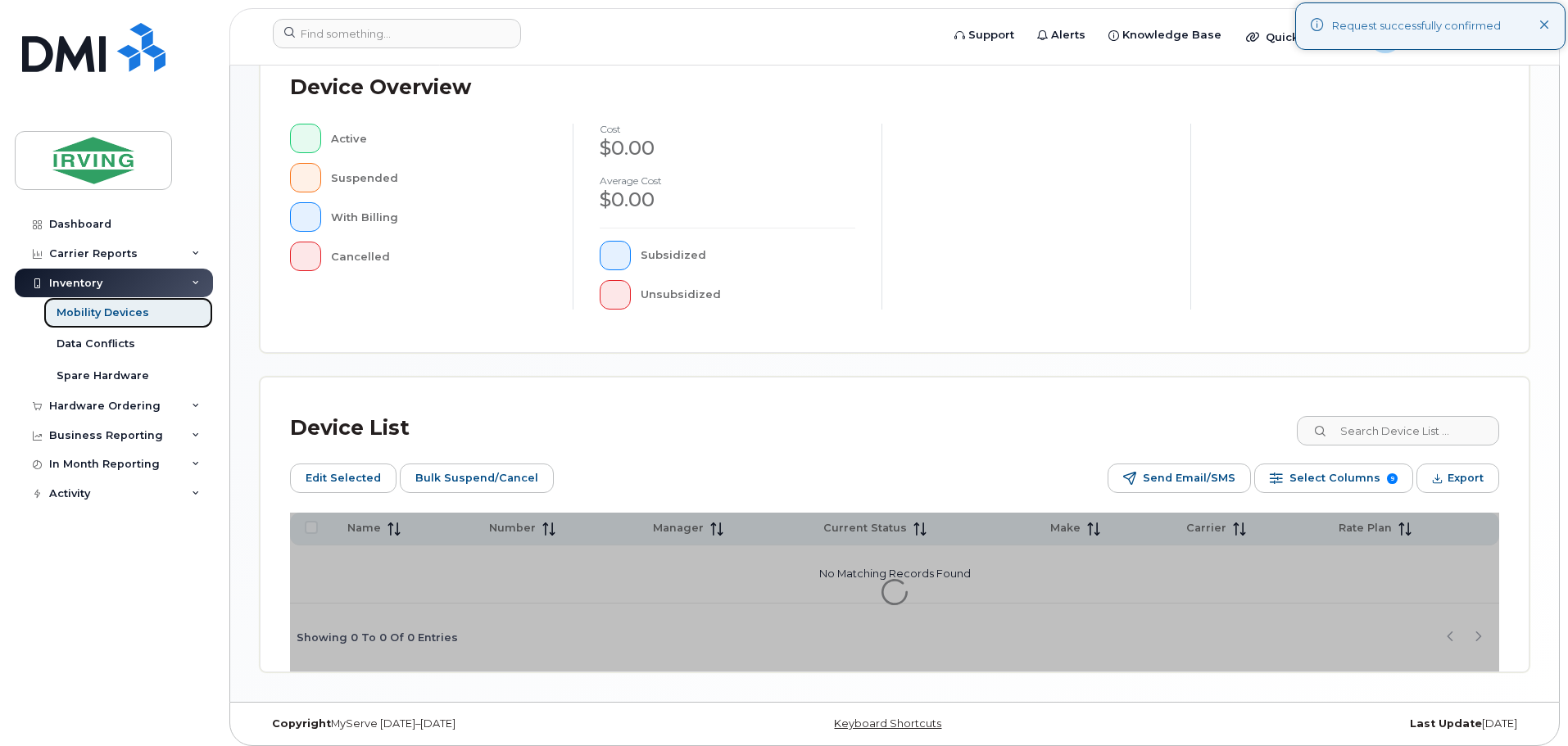
scroll to position [410, 0]
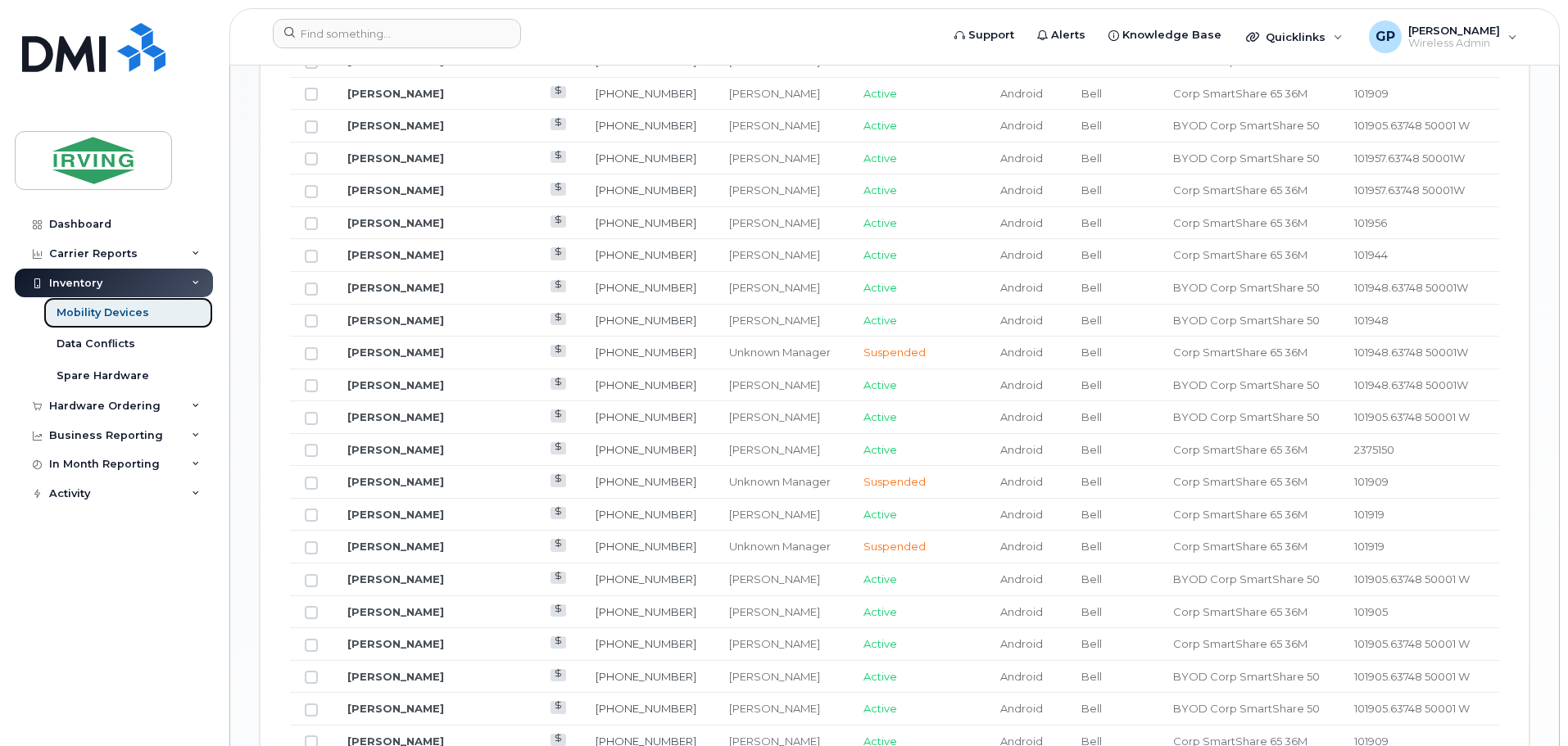
scroll to position [1228, 0]
click at [377, 345] on link "[PERSON_NAME]" at bounding box center [396, 351] width 97 height 13
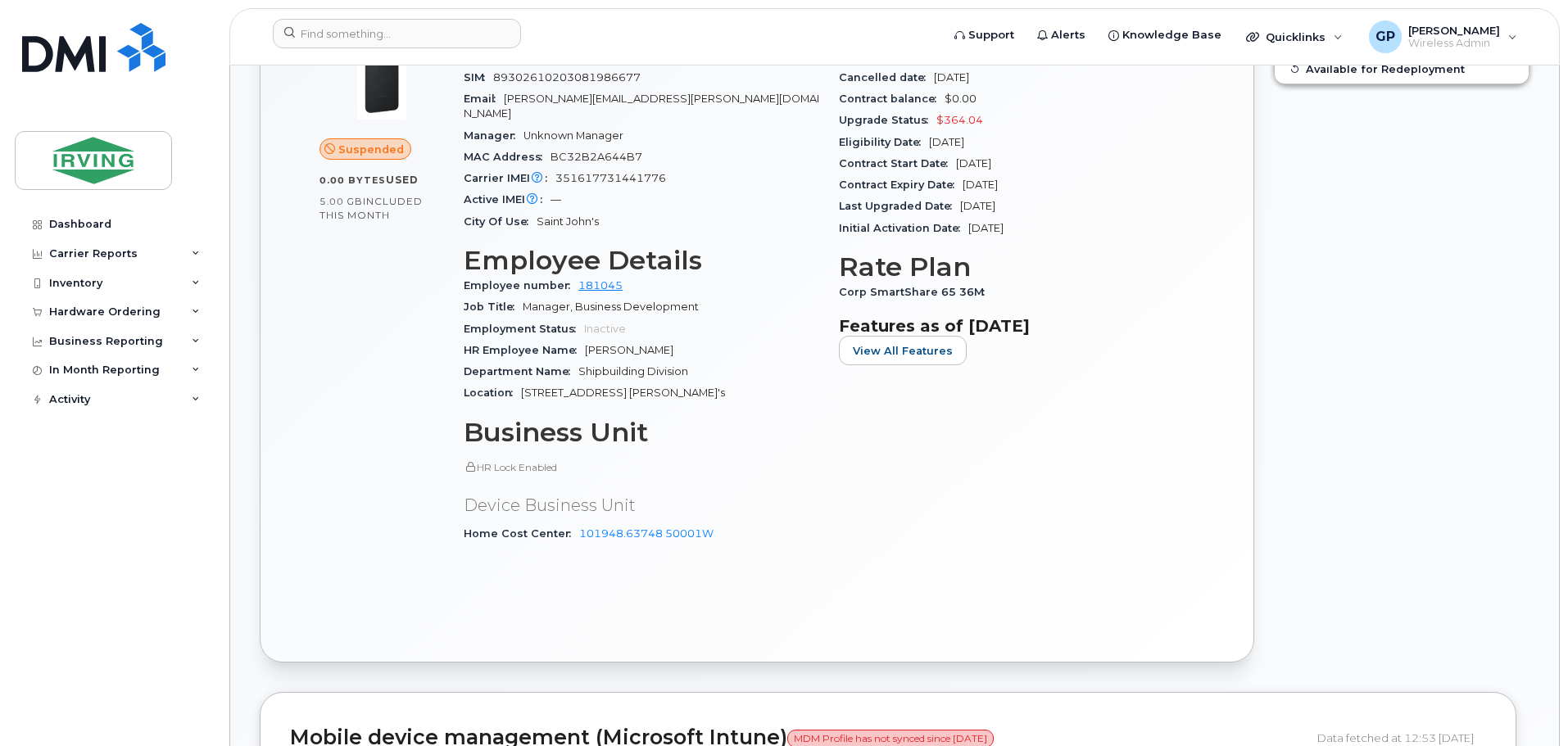
scroll to position [572, 0]
click at [72, 278] on div "Inventory" at bounding box center [75, 283] width 53 height 13
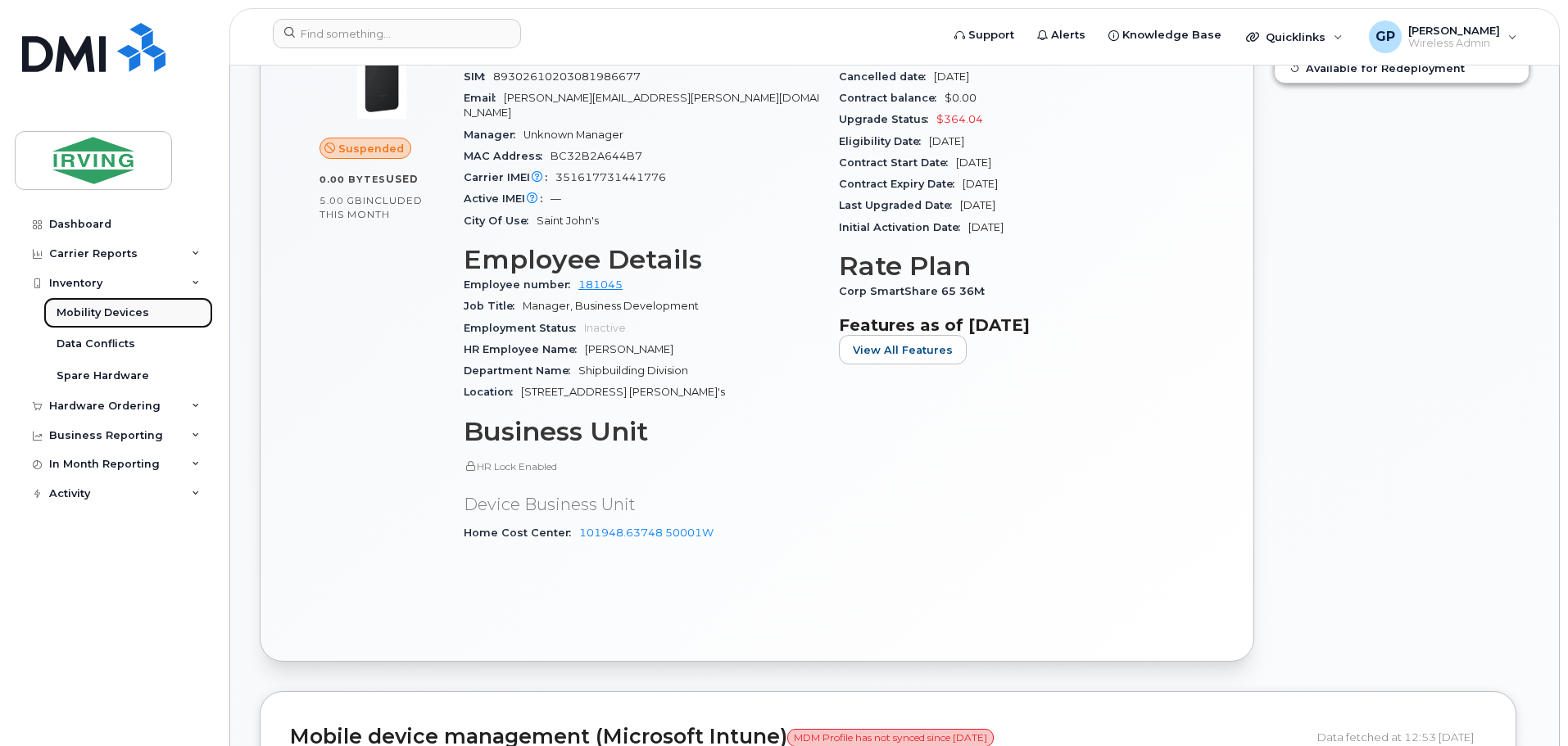
click at [103, 313] on div "Mobility Devices" at bounding box center [103, 313] width 93 height 15
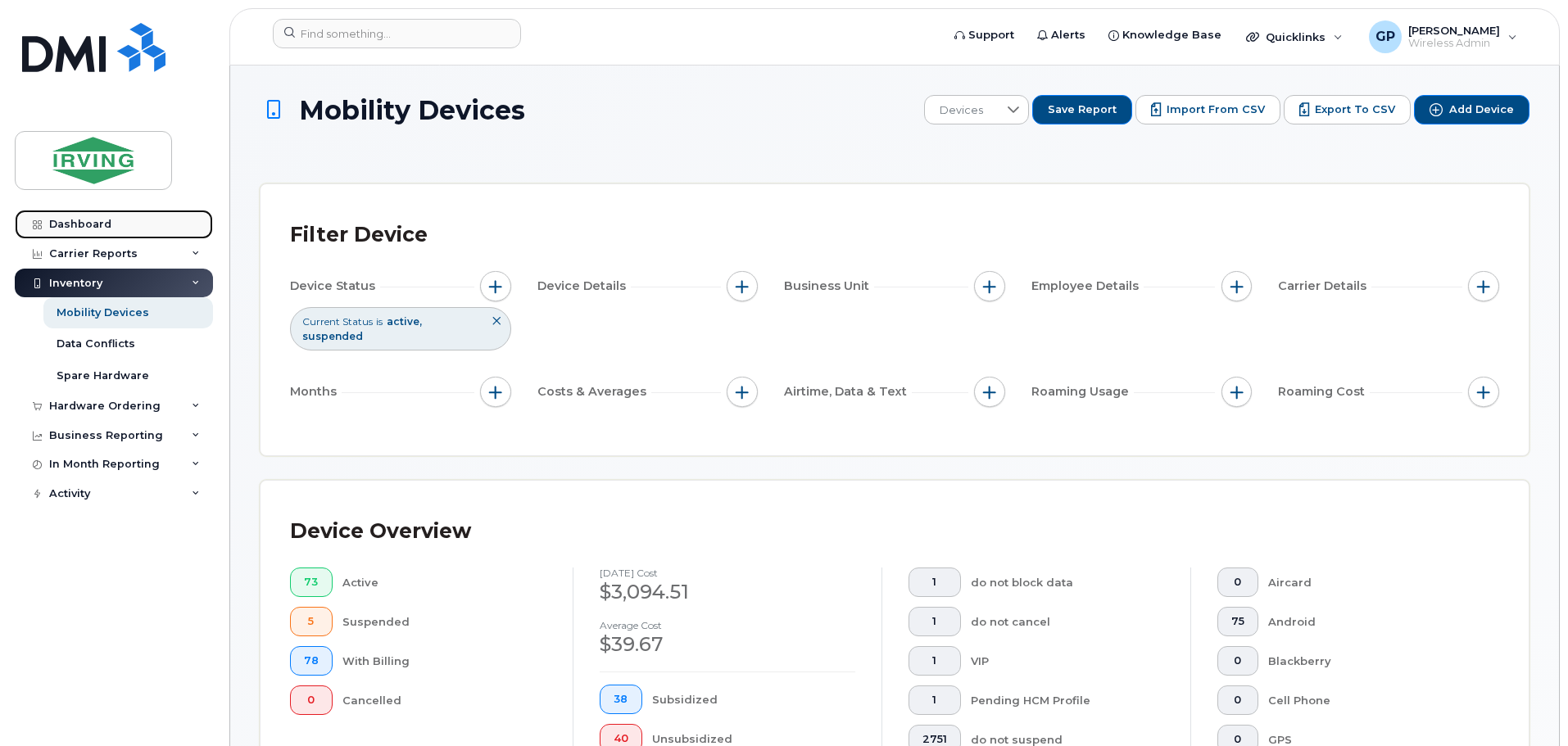
click at [73, 224] on div "Dashboard" at bounding box center [79, 224] width 62 height 13
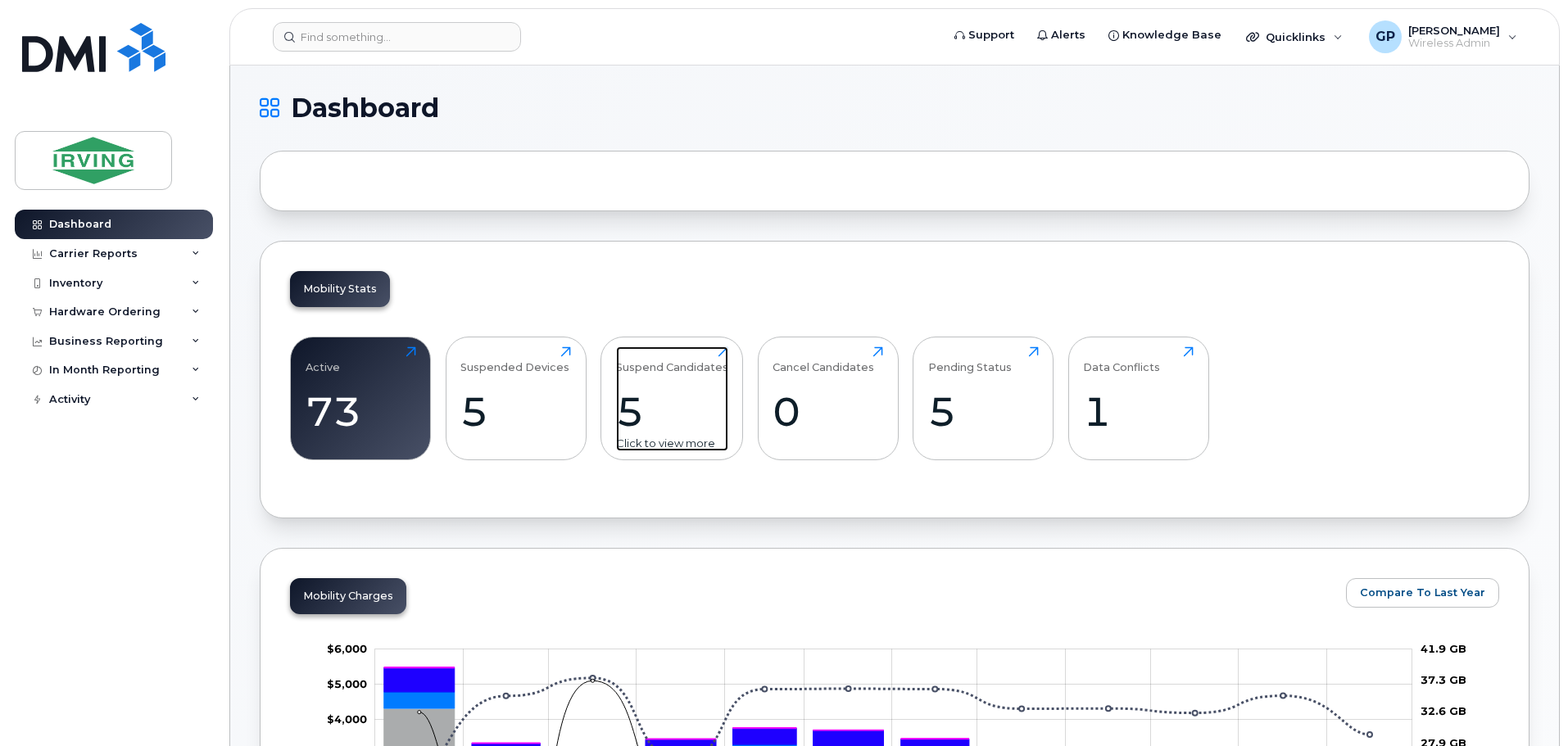
click at [704, 401] on div "5" at bounding box center [672, 411] width 112 height 48
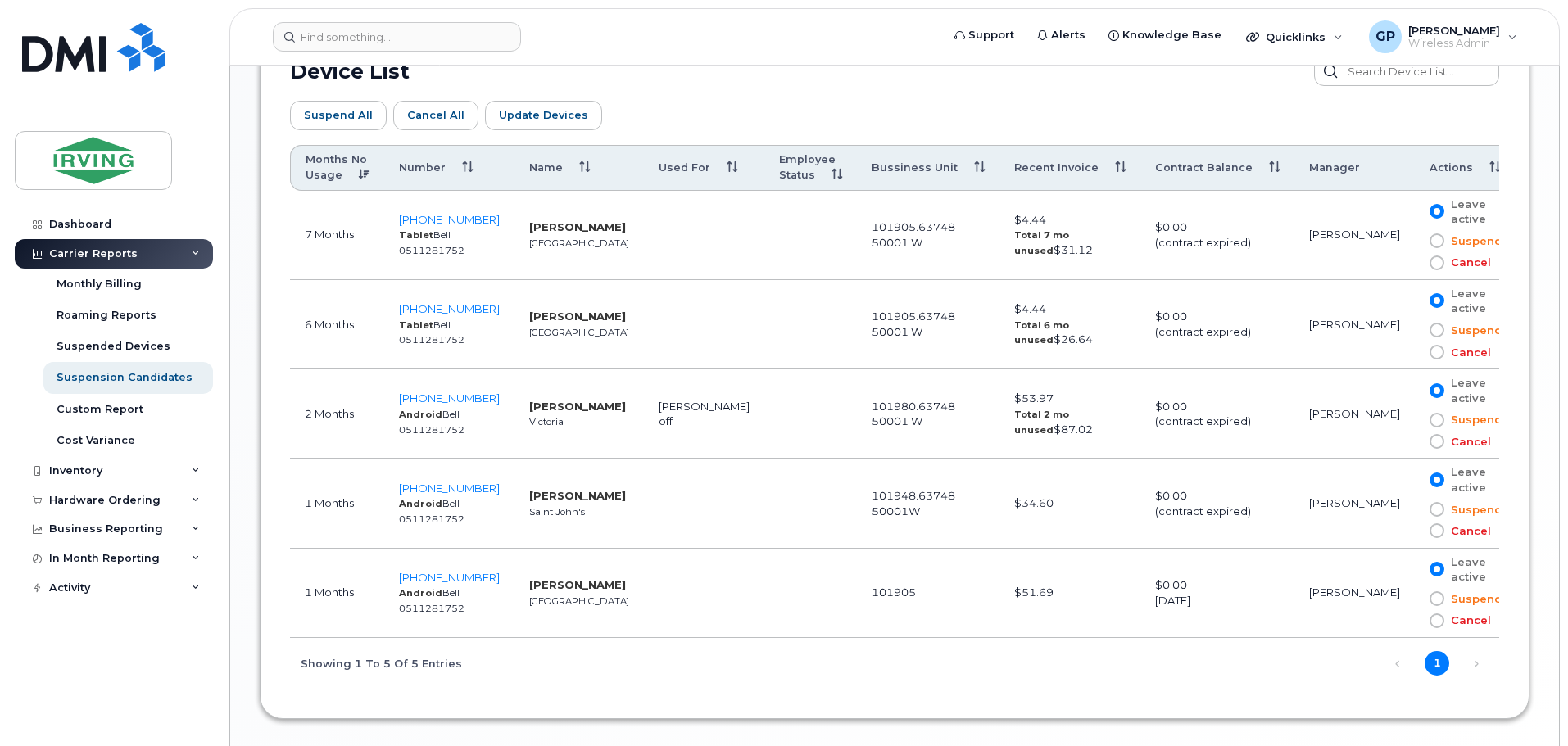
scroll to position [998, 0]
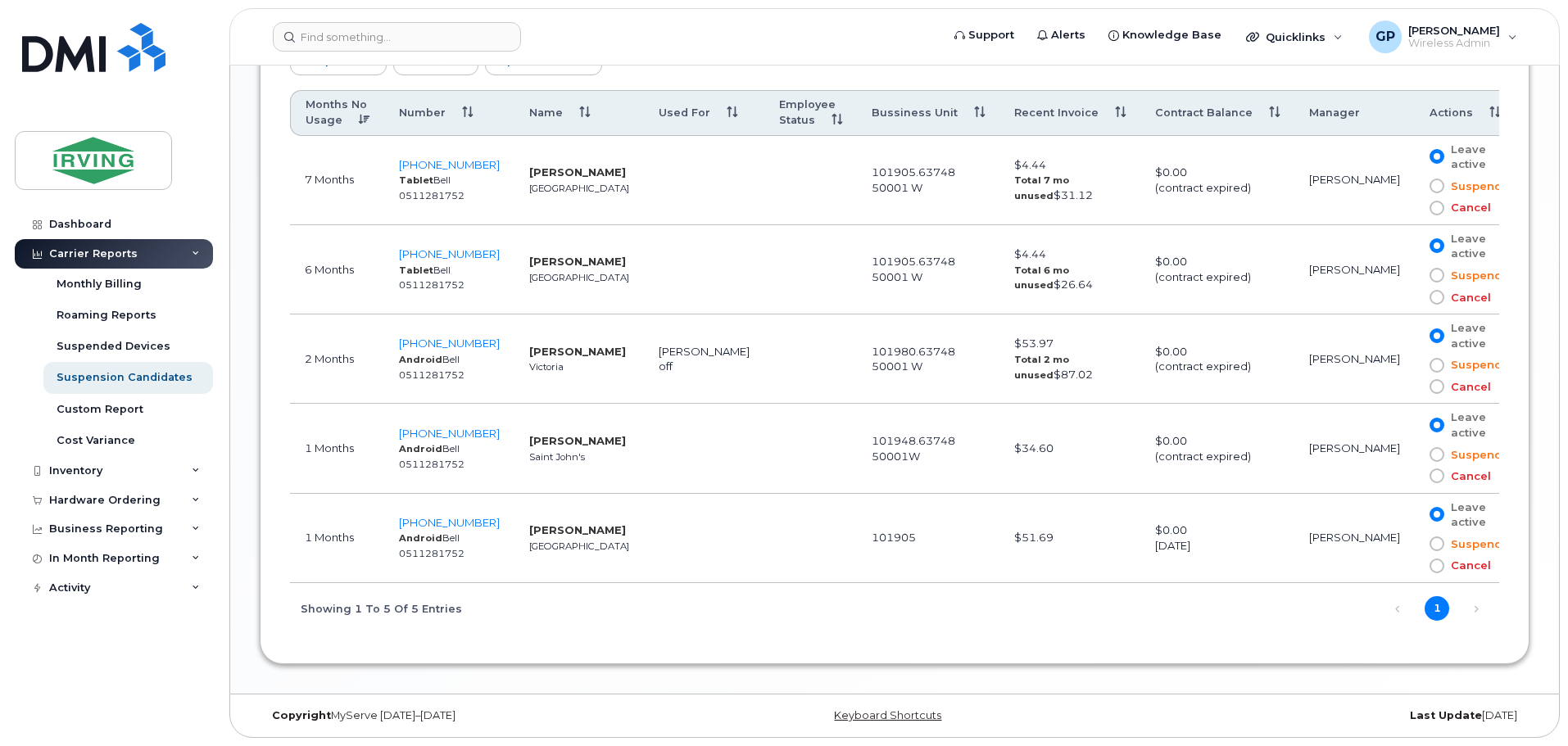
click at [545, 345] on strong "Maksym Pikhteryev" at bounding box center [577, 351] width 97 height 13
click at [773, 381] on td at bounding box center [811, 359] width 93 height 89
click at [458, 347] on span "250-418-0930" at bounding box center [449, 342] width 100 height 13
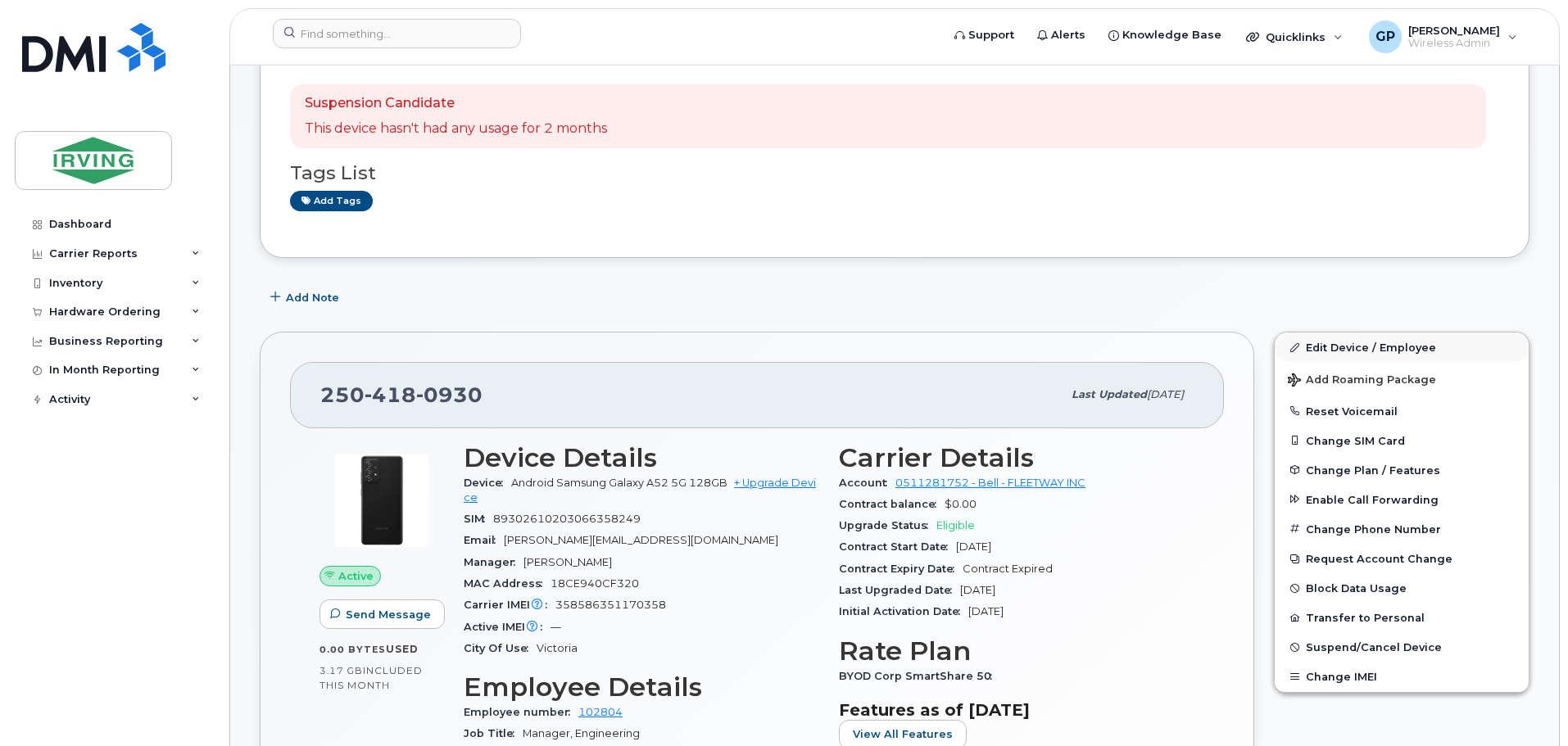
scroll to position [163, 0]
click at [1350, 651] on span "Suspend/Cancel Device" at bounding box center [1374, 646] width 136 height 12
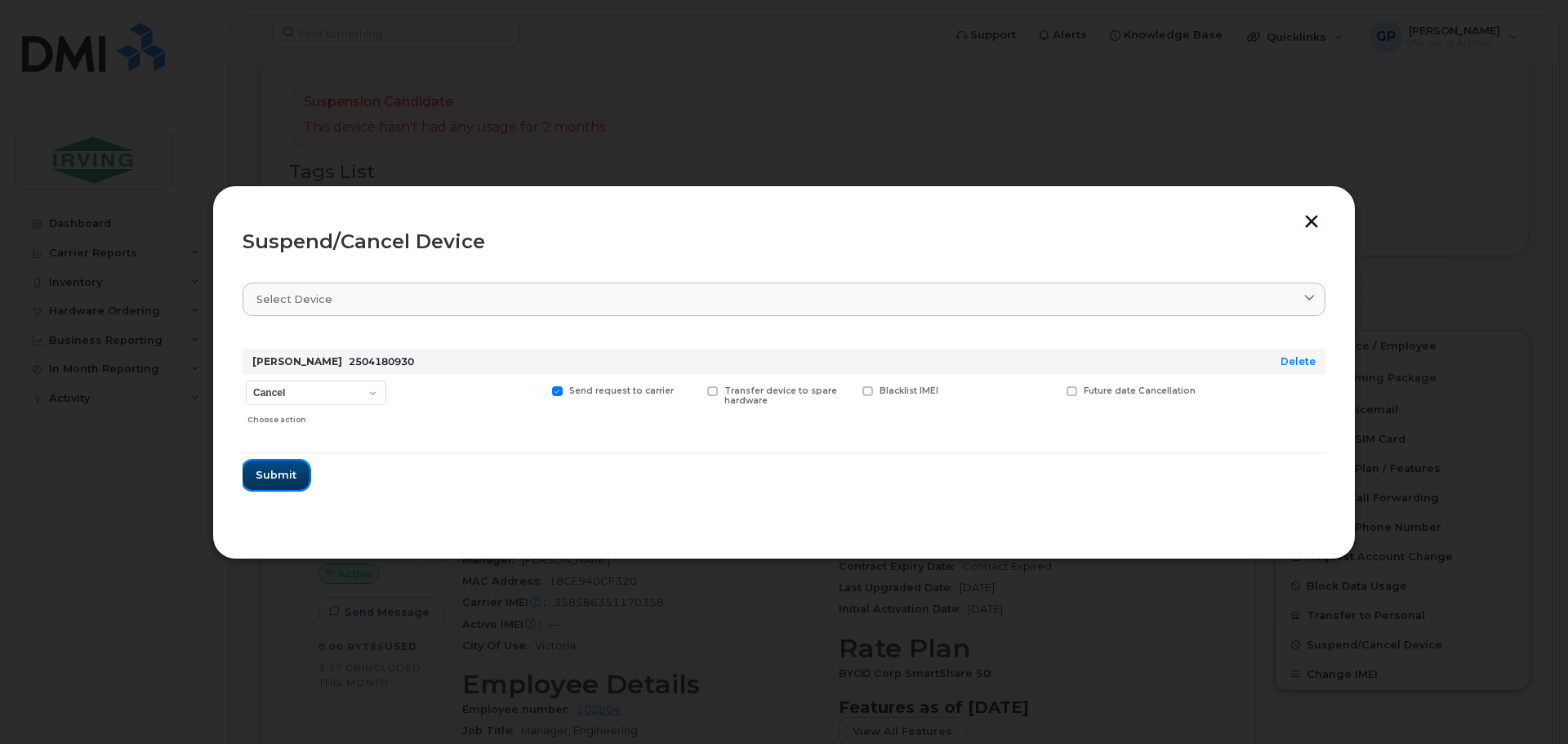
click at [270, 478] on span "Submit" at bounding box center [275, 475] width 41 height 16
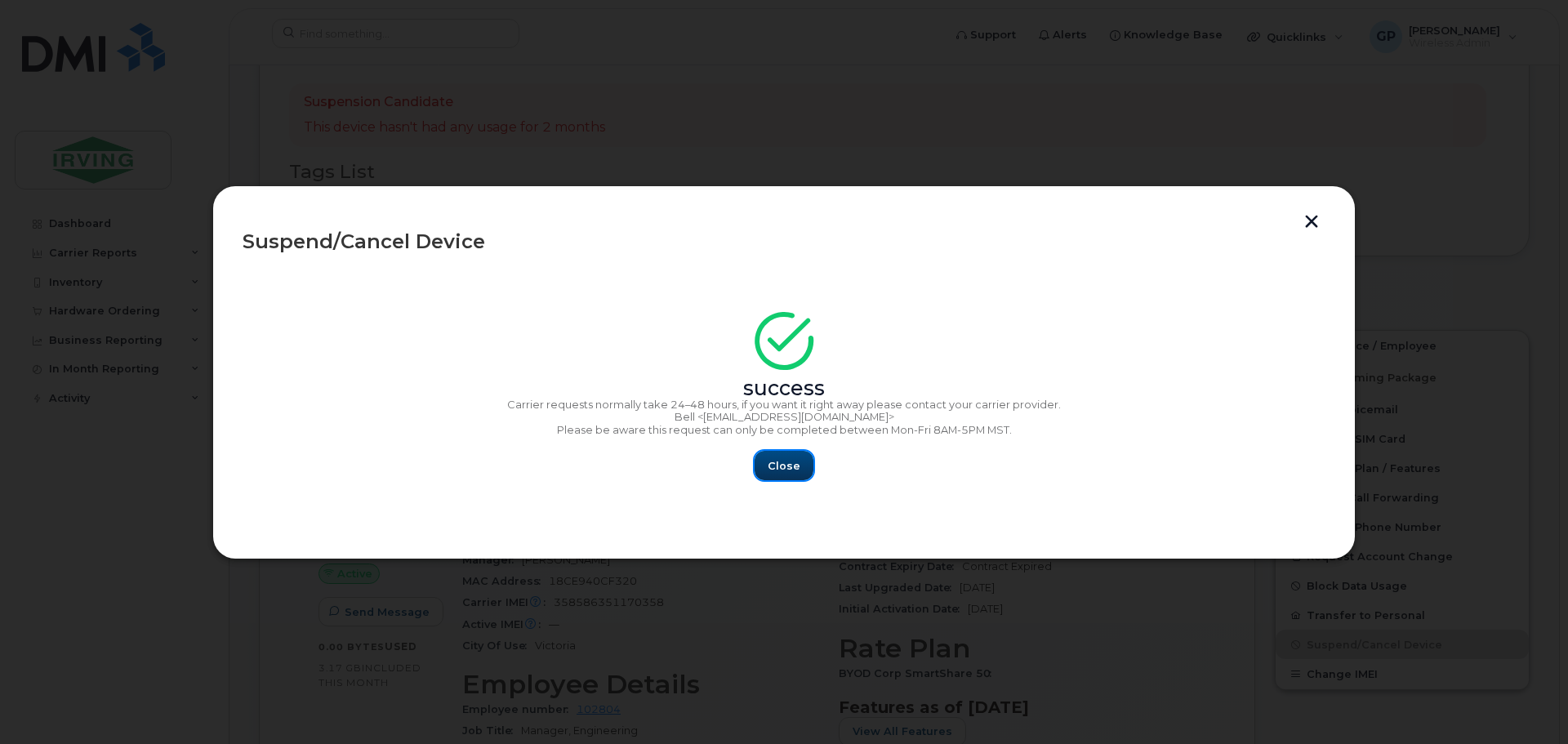
click at [777, 472] on span "Close" at bounding box center [784, 466] width 33 height 16
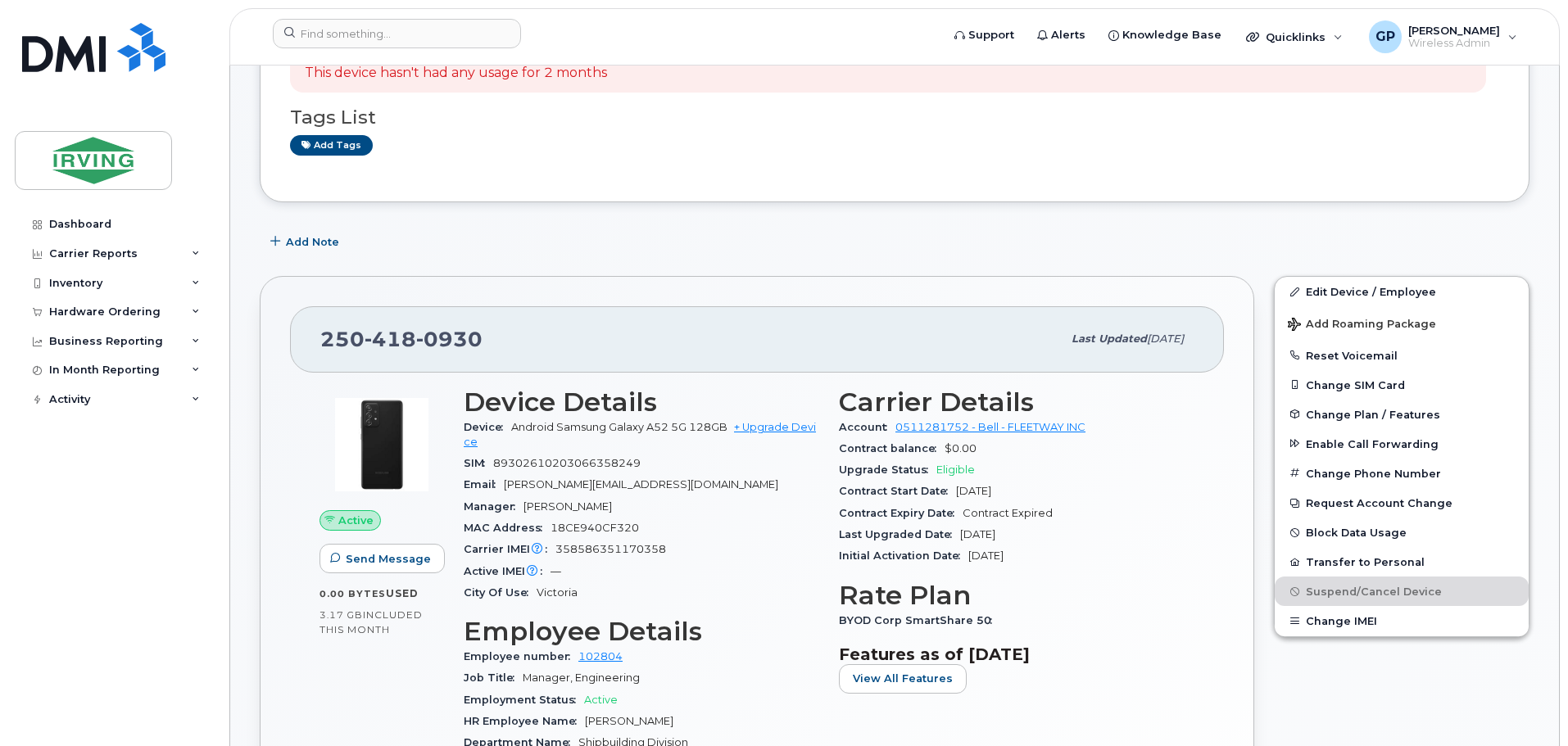
scroll to position [245, 0]
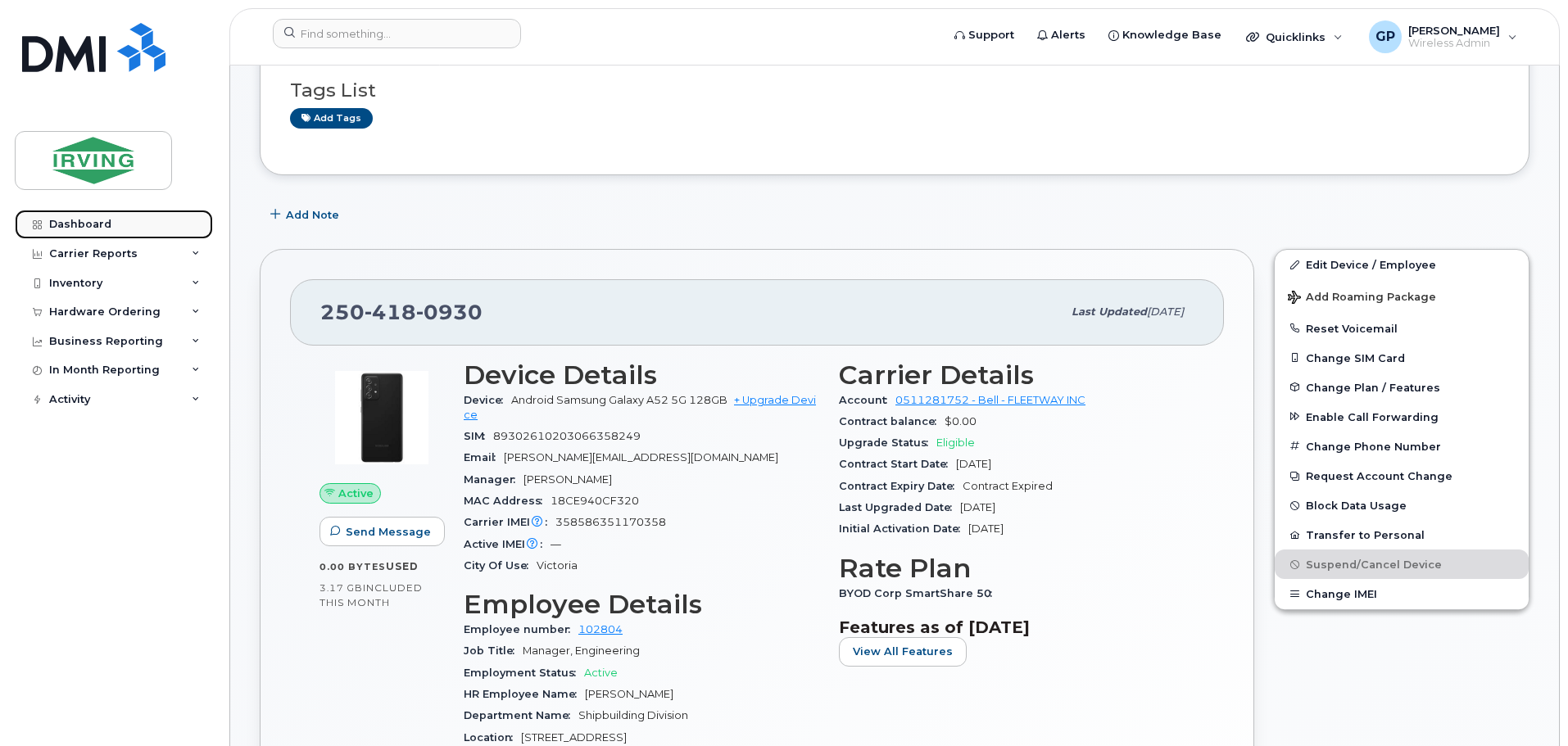
drag, startPoint x: 81, startPoint y: 227, endPoint x: 100, endPoint y: 222, distance: 19.6
click at [81, 227] on div "Dashboard" at bounding box center [79, 224] width 62 height 13
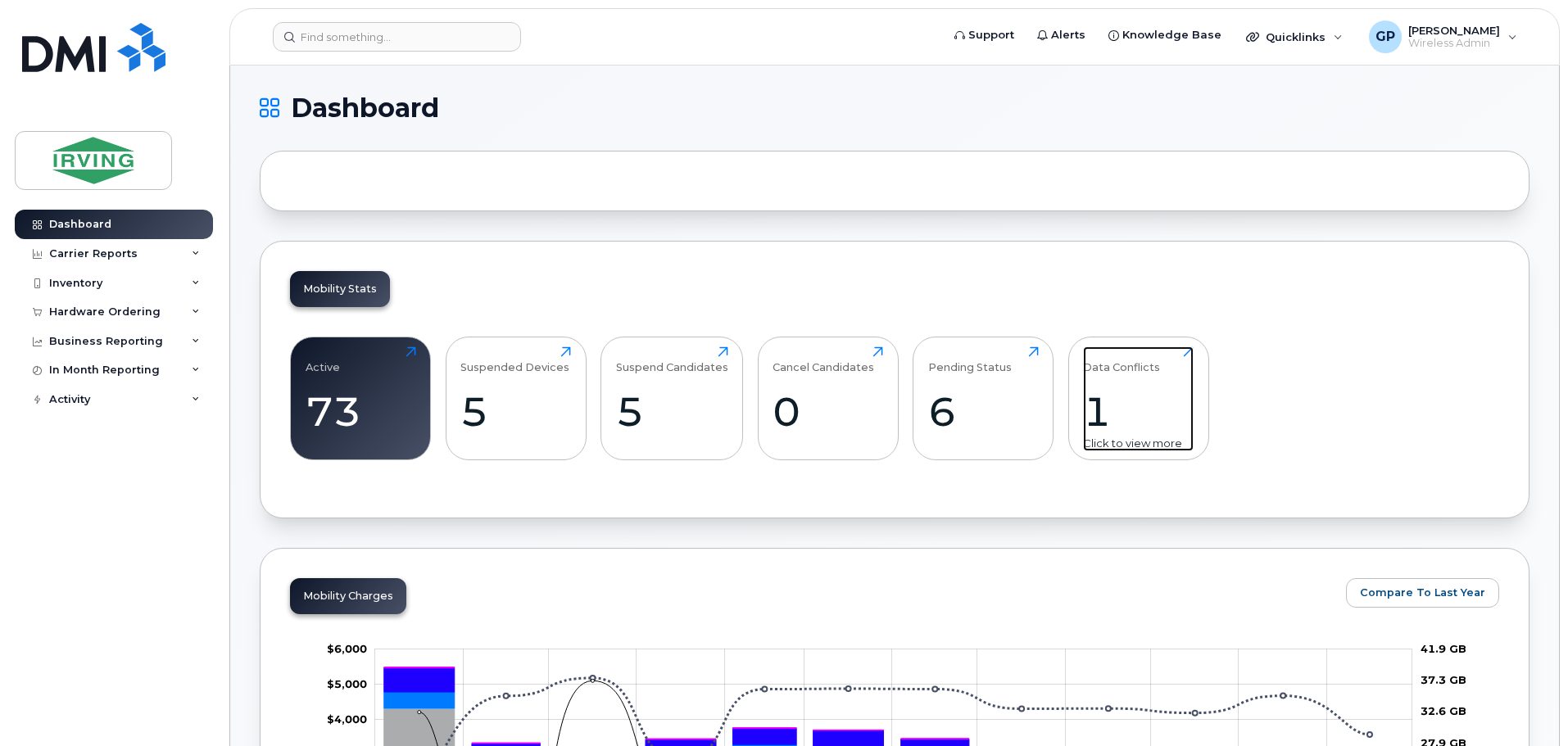
click at [1084, 401] on div "1" at bounding box center [1138, 411] width 111 height 48
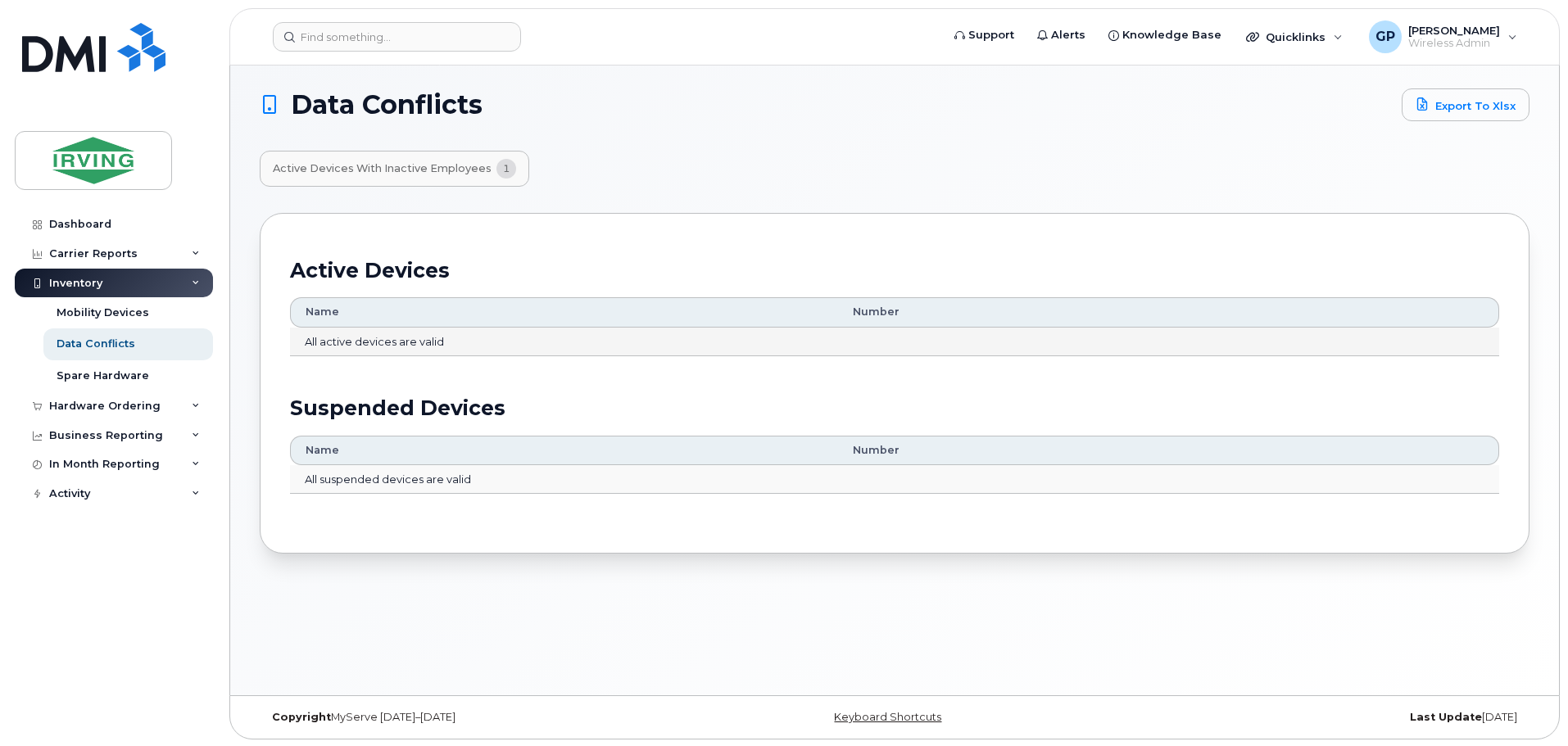
scroll to position [8, 0]
click at [388, 176] on button "Active Devices with Inactive Employees 1" at bounding box center [394, 167] width 269 height 36
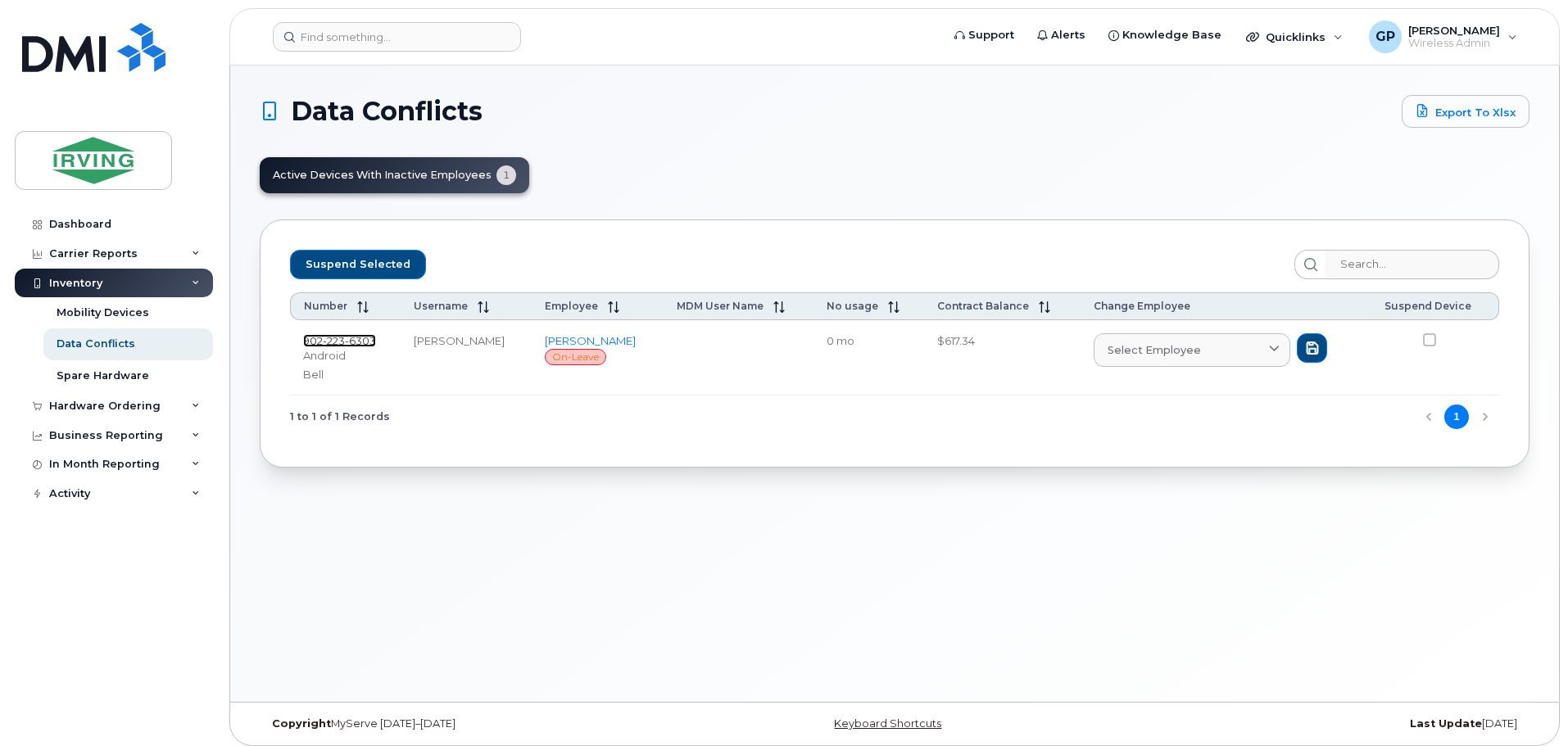
click at [352, 339] on span "6303" at bounding box center [361, 341] width 31 height 13
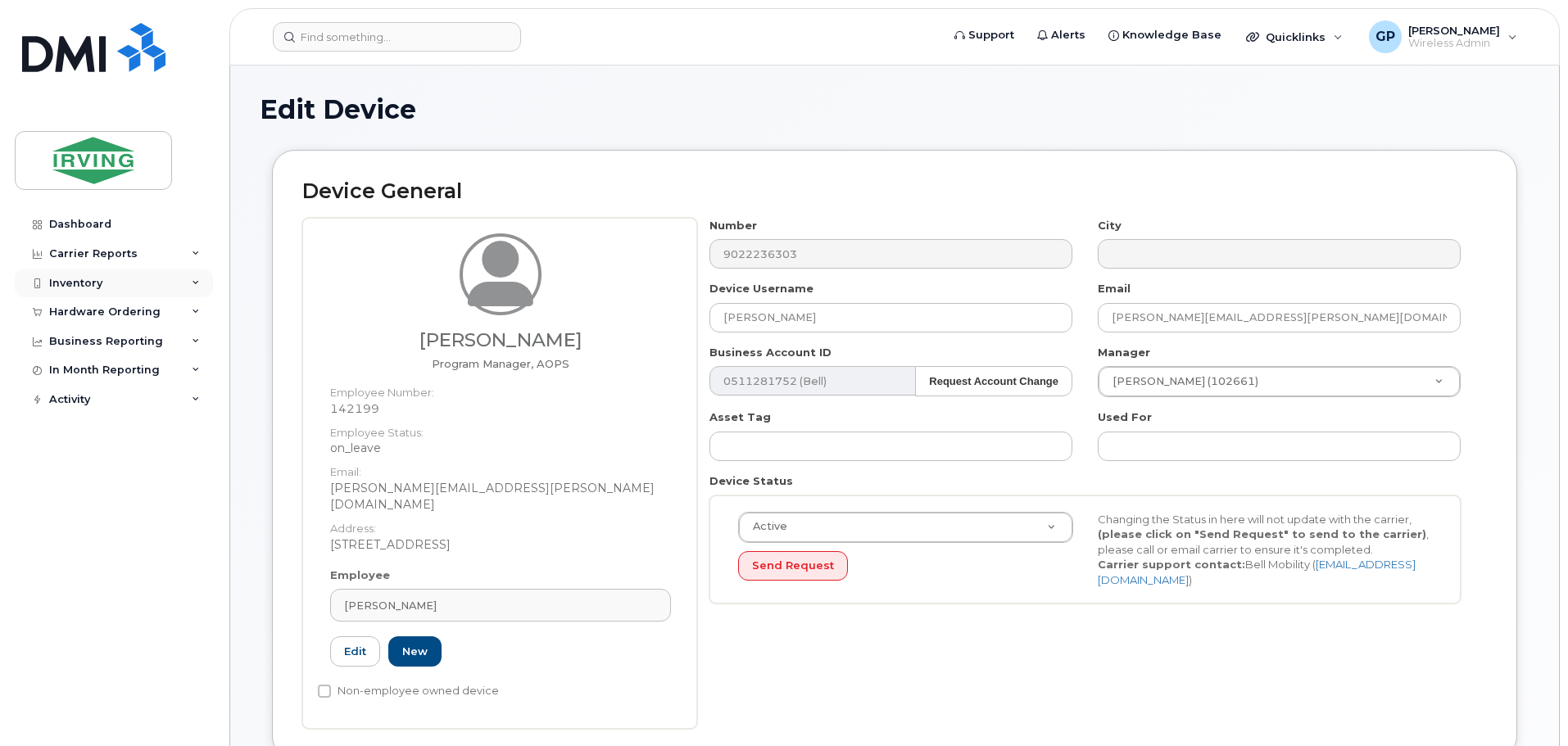
click at [107, 282] on div "Inventory" at bounding box center [114, 284] width 198 height 30
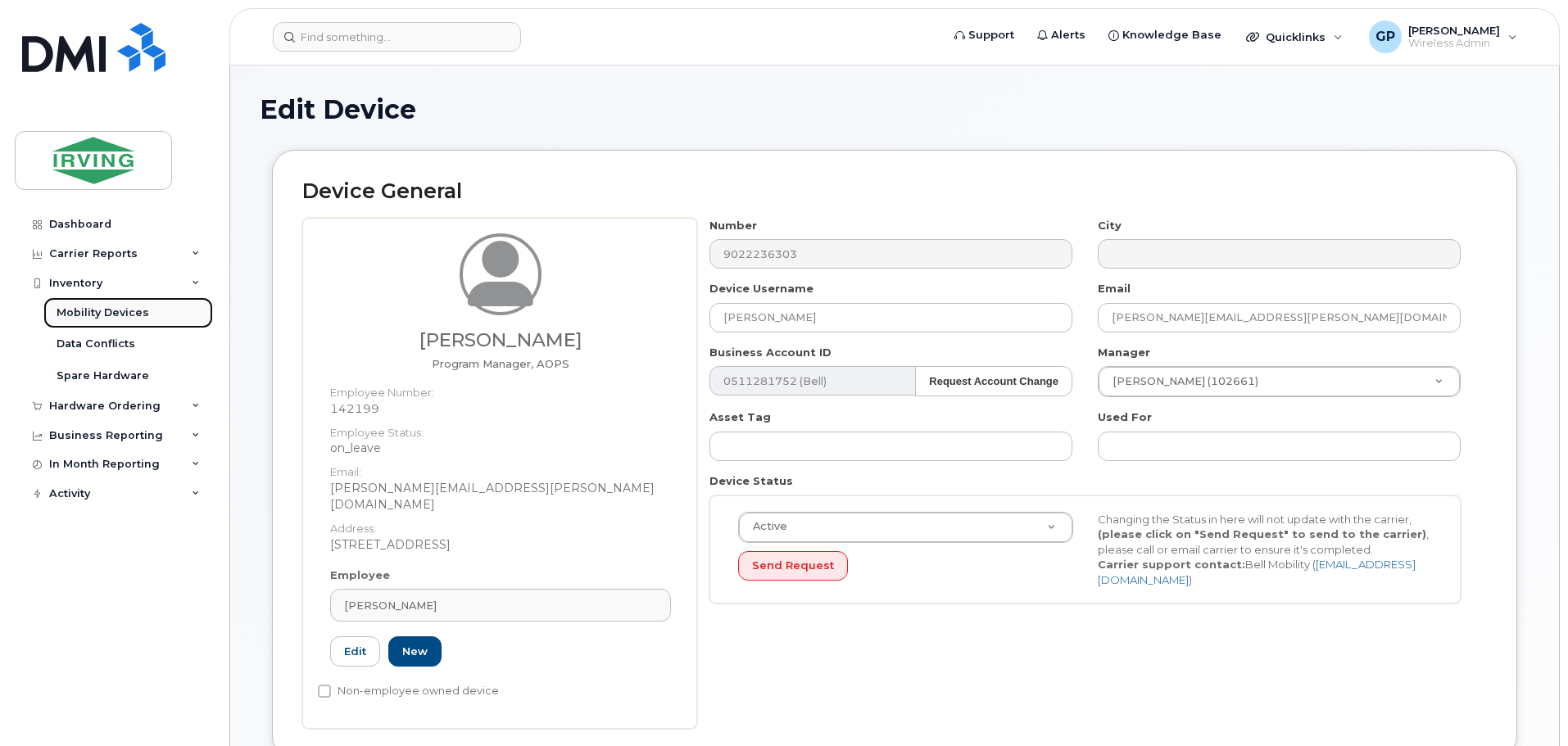
click at [101, 304] on link "Mobility Devices" at bounding box center [128, 313] width 169 height 31
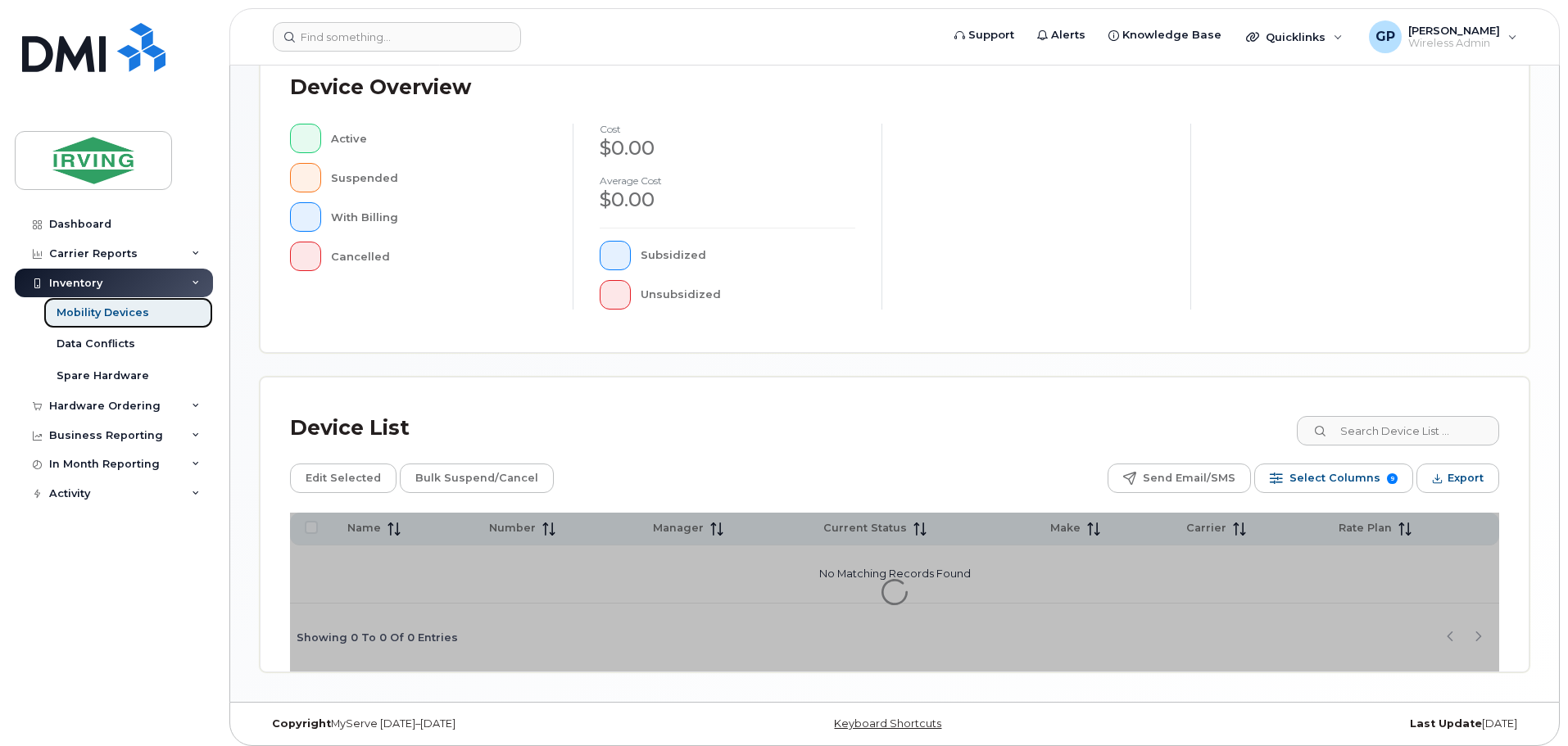
scroll to position [380, 0]
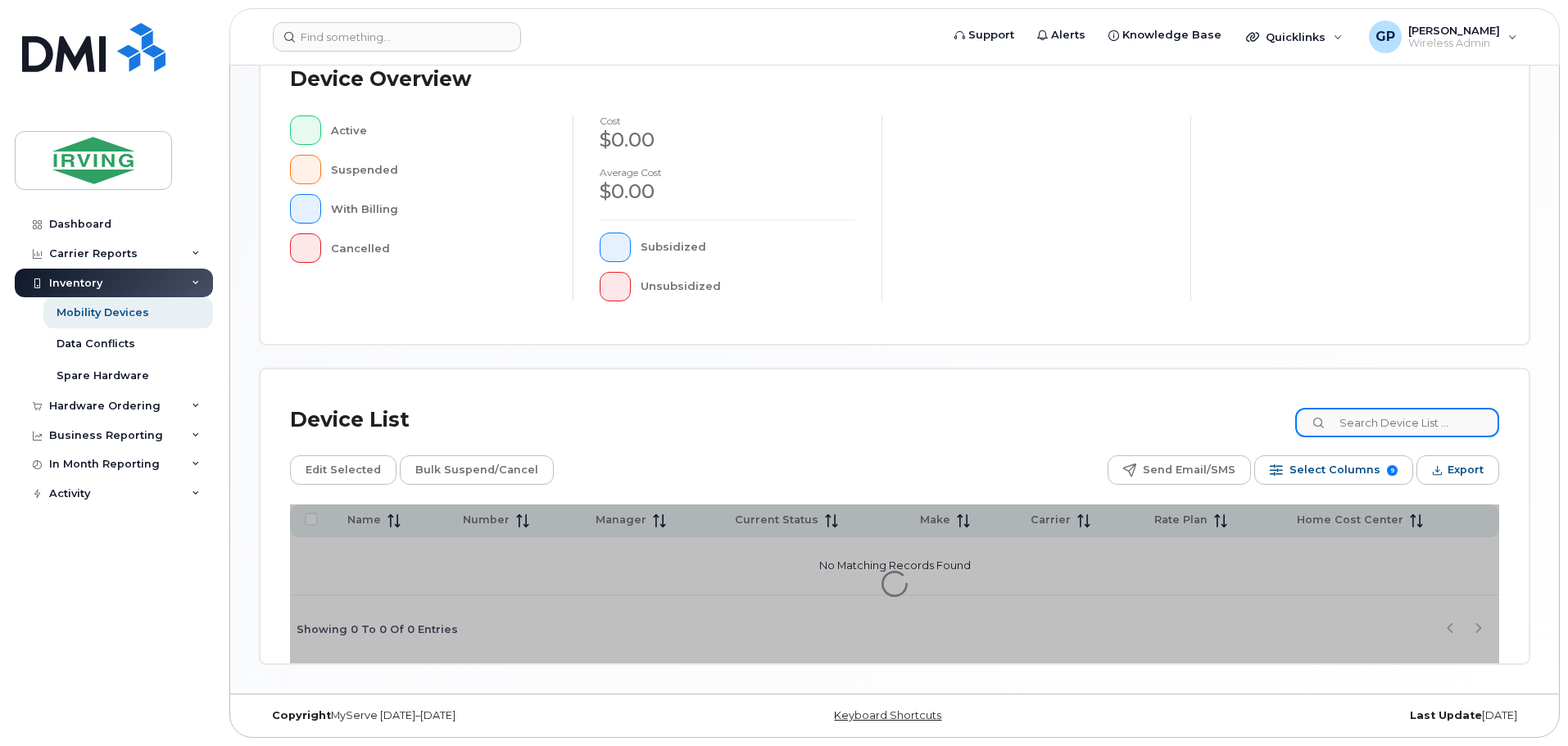
click at [1371, 428] on input at bounding box center [1396, 423] width 204 height 30
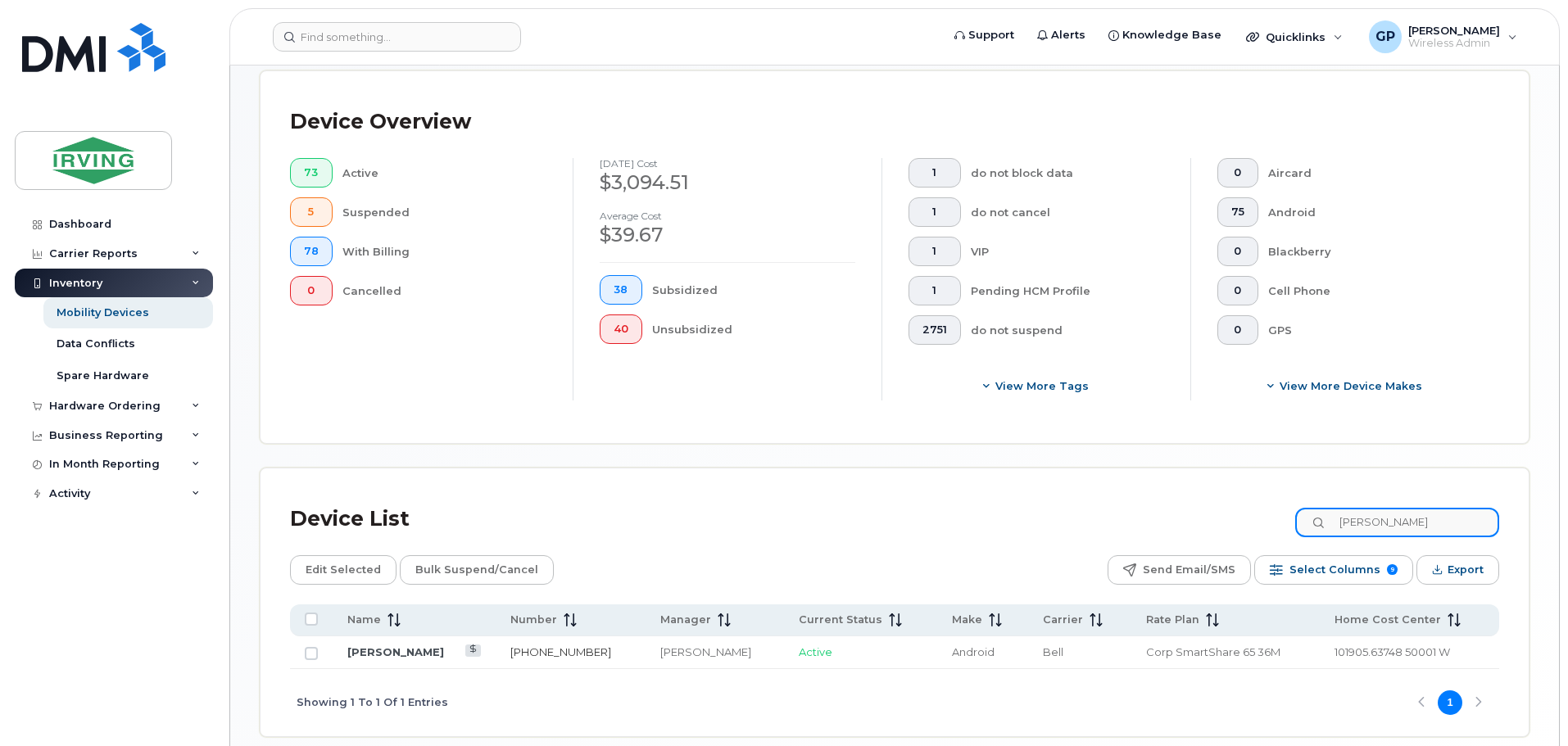
type input "turner"
click at [541, 646] on link "902-223-6303" at bounding box center [560, 652] width 100 height 13
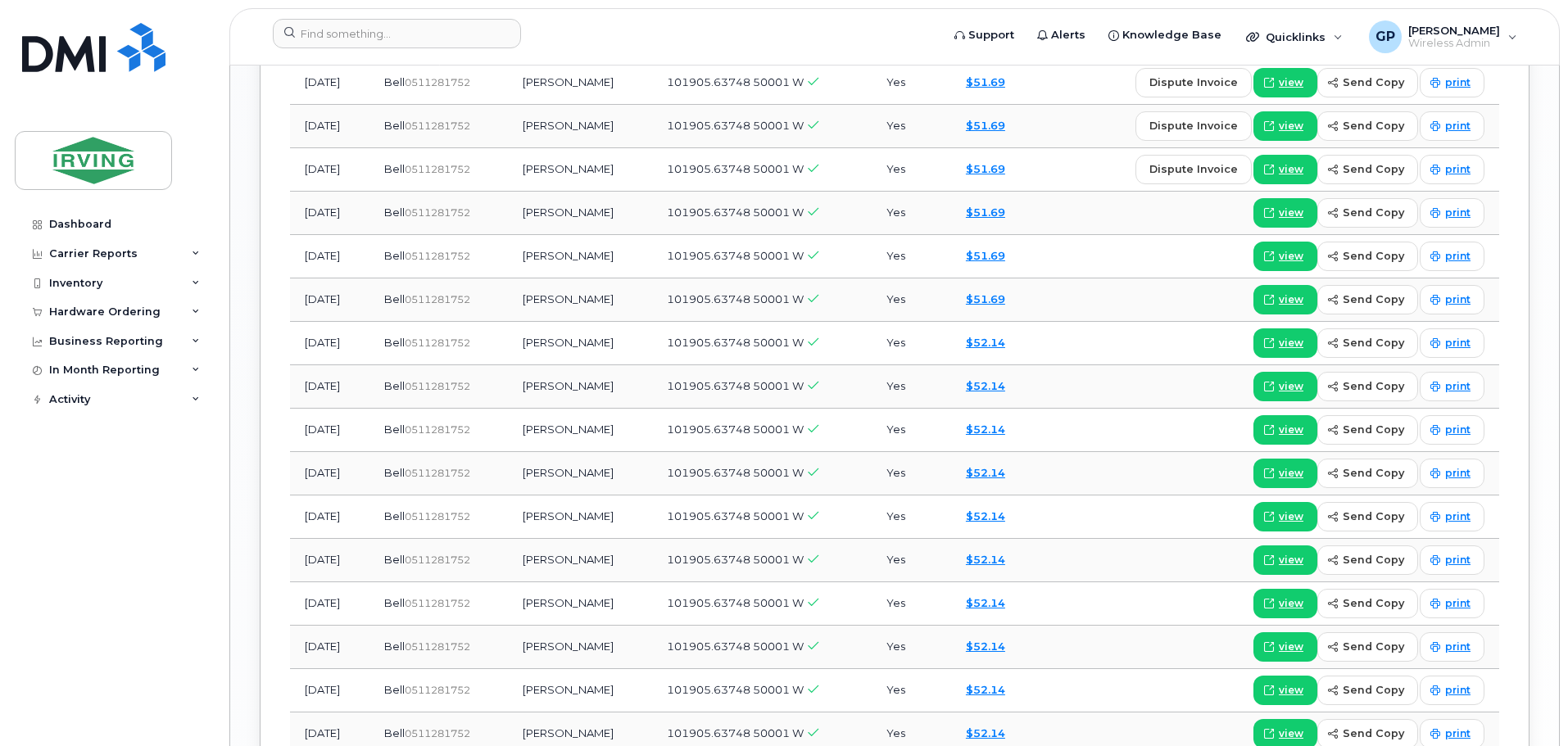
scroll to position [1883, 0]
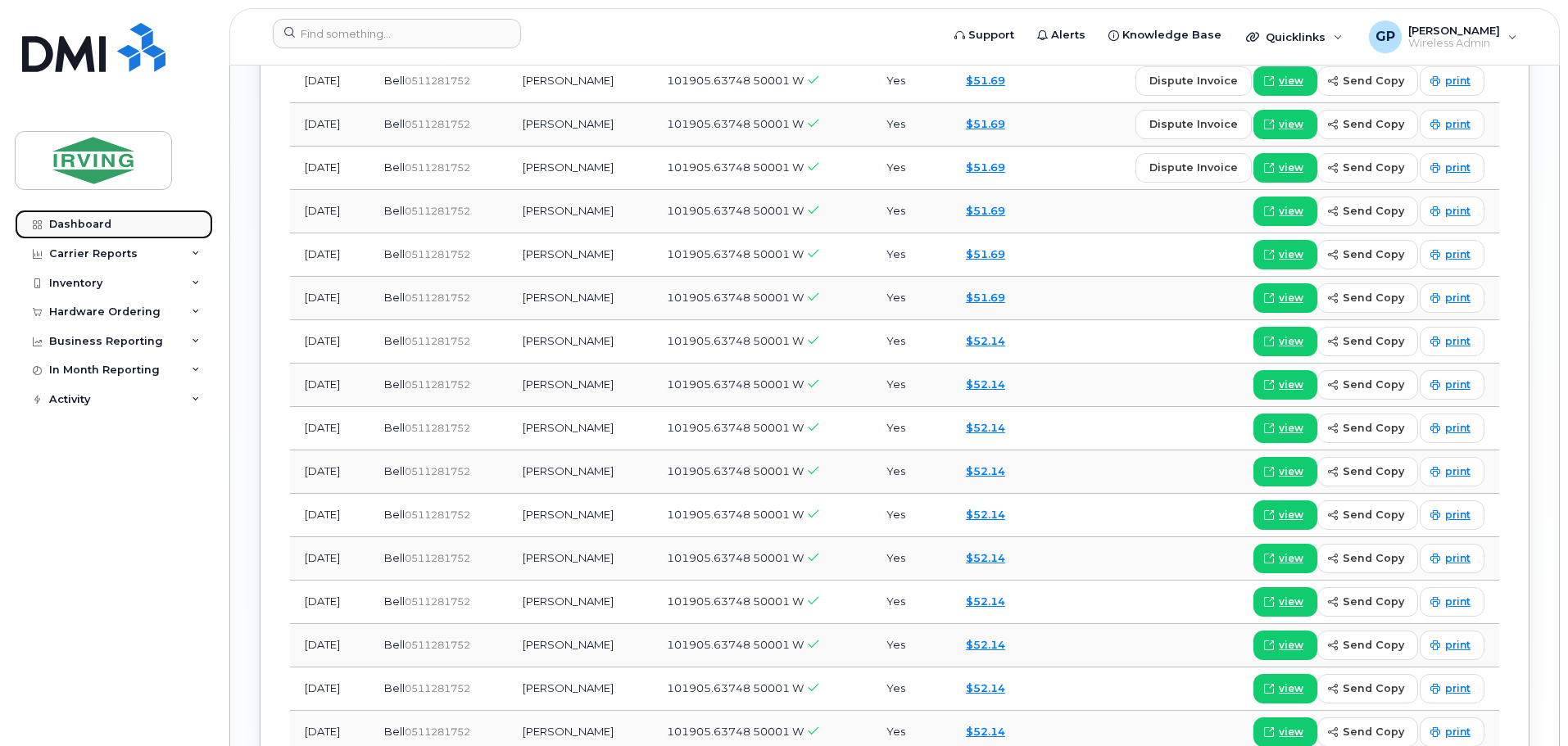
drag, startPoint x: 68, startPoint y: 220, endPoint x: 86, endPoint y: 215, distance: 18.7
click at [68, 220] on div "Dashboard" at bounding box center [79, 224] width 62 height 13
